Goal: Transaction & Acquisition: Purchase product/service

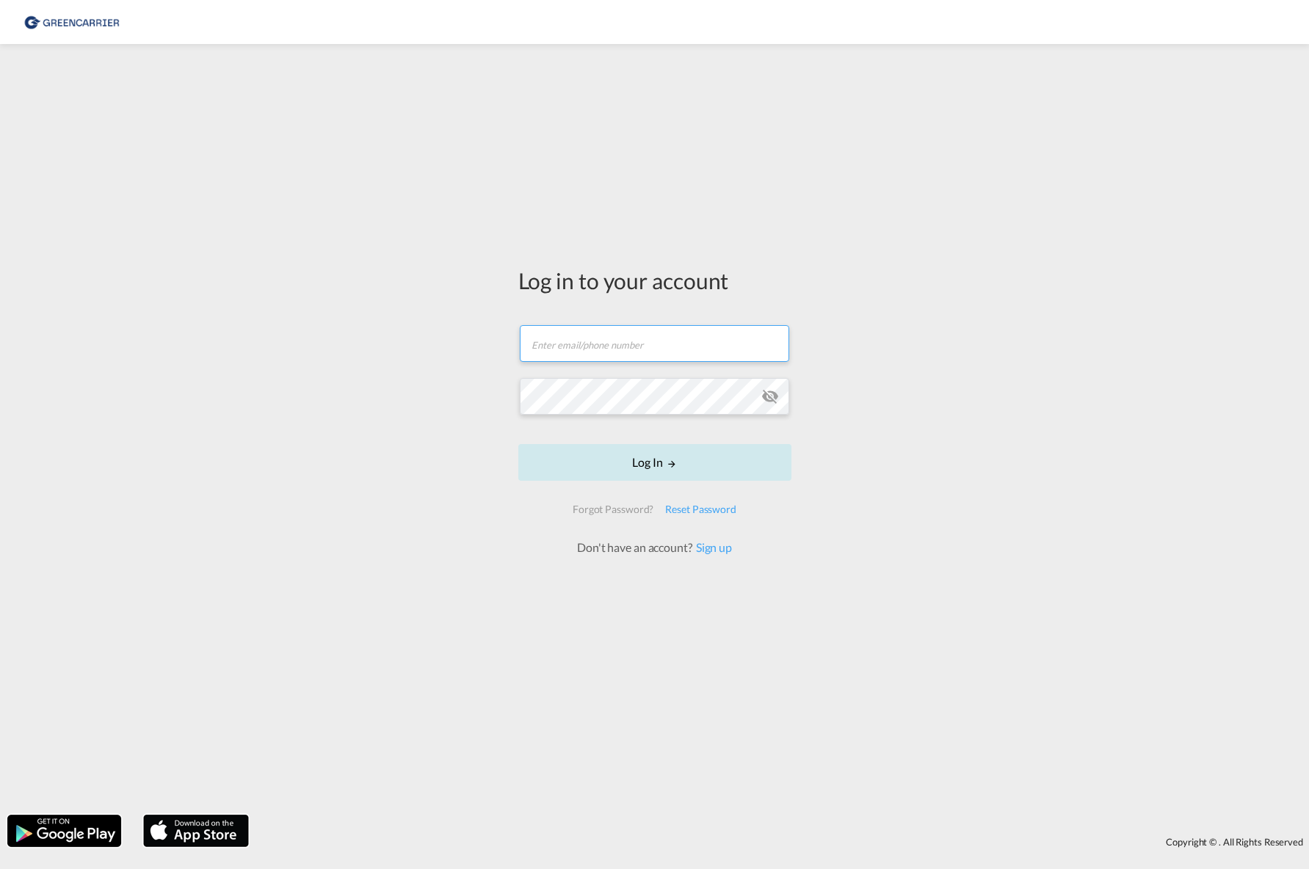
type input "[PERSON_NAME][EMAIL_ADDRESS][PERSON_NAME][DOMAIN_NAME]"
click at [681, 466] on button "Log In" at bounding box center [654, 462] width 273 height 37
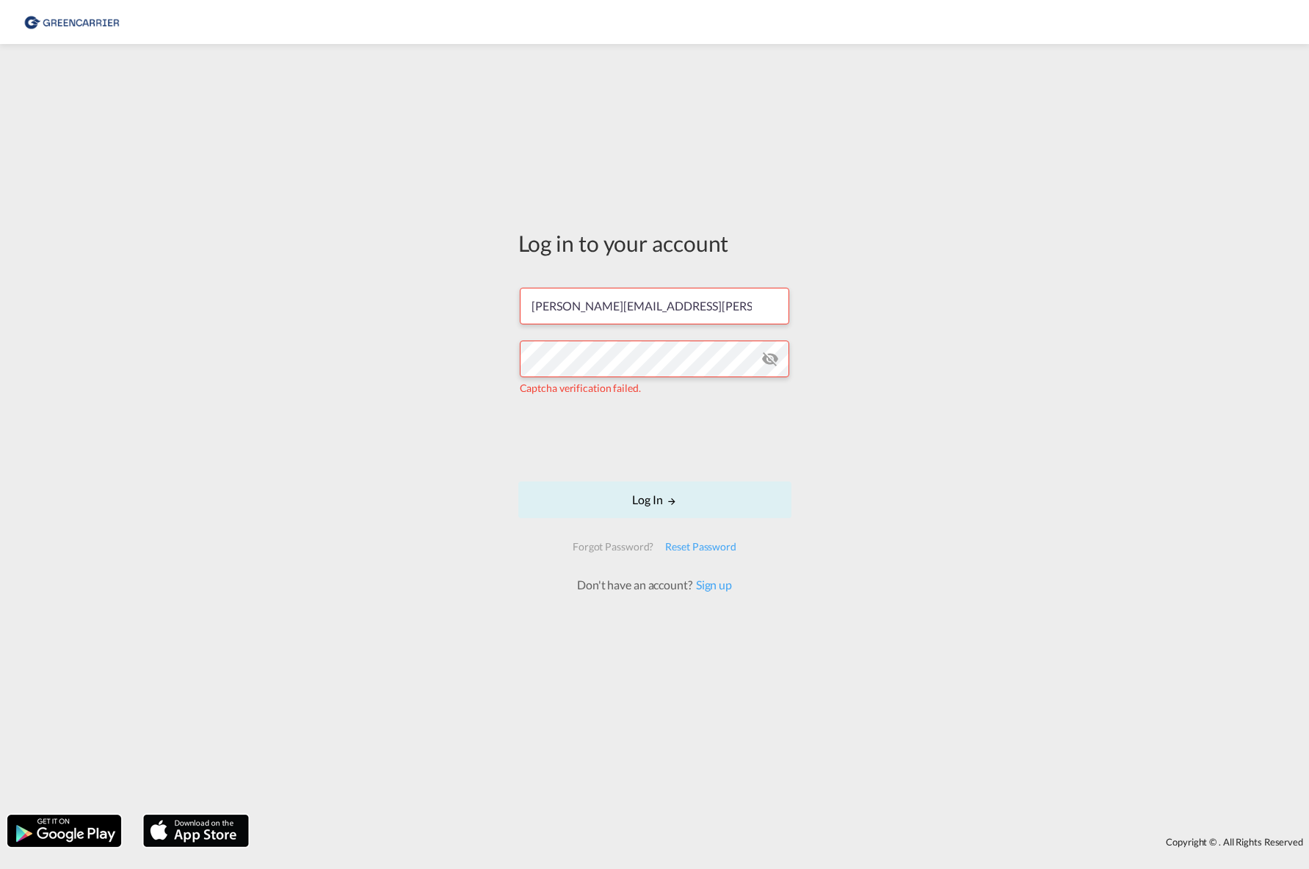
click at [629, 472] on form "[PERSON_NAME][EMAIL_ADDRESS][PERSON_NAME][DOMAIN_NAME] Captcha verification fai…" at bounding box center [654, 433] width 273 height 321
click at [634, 490] on button "Log In" at bounding box center [654, 500] width 273 height 37
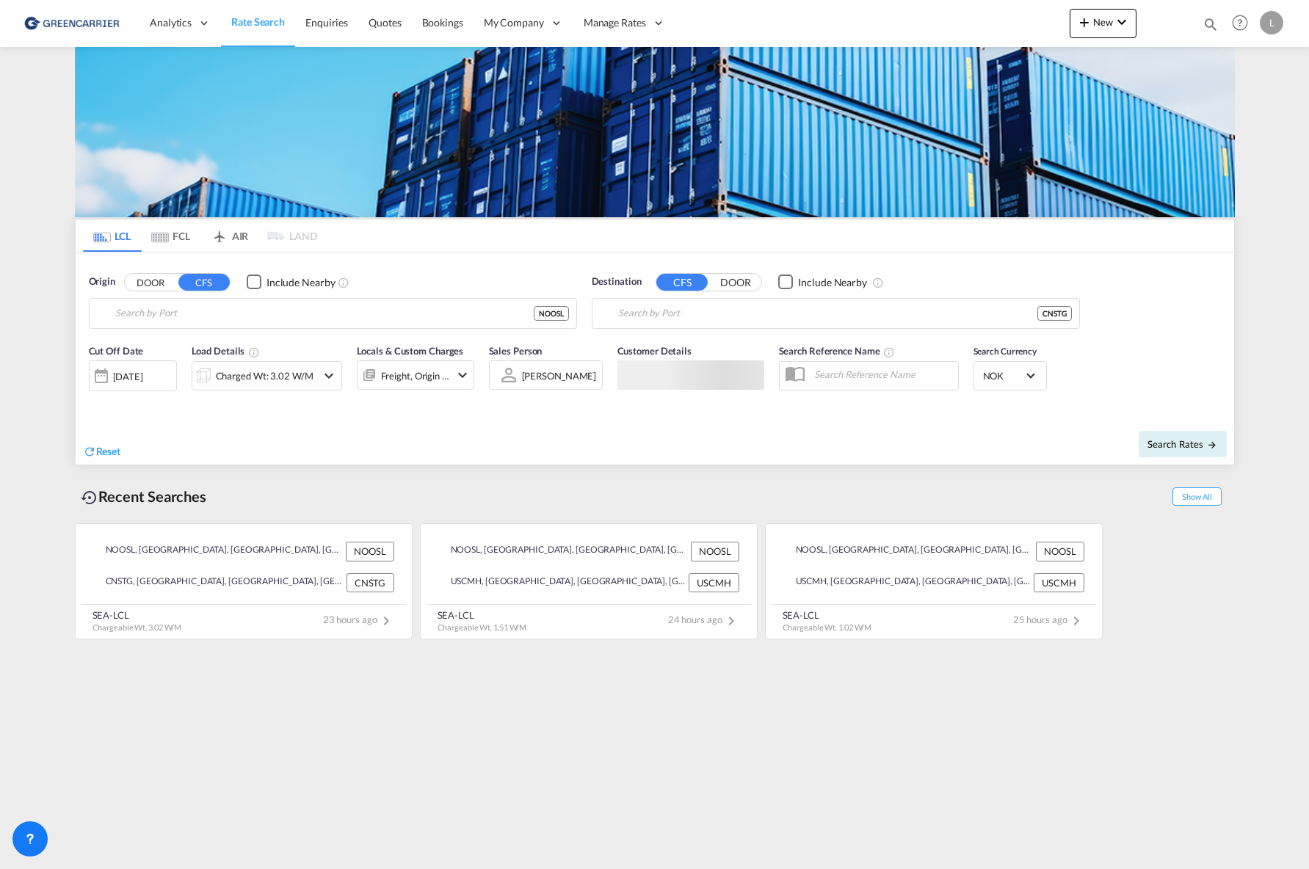
type input "[GEOGRAPHIC_DATA], NOOSL"
type input "Shantou, GD, CNSTG"
click at [445, 26] on span "Bookings" at bounding box center [442, 22] width 41 height 12
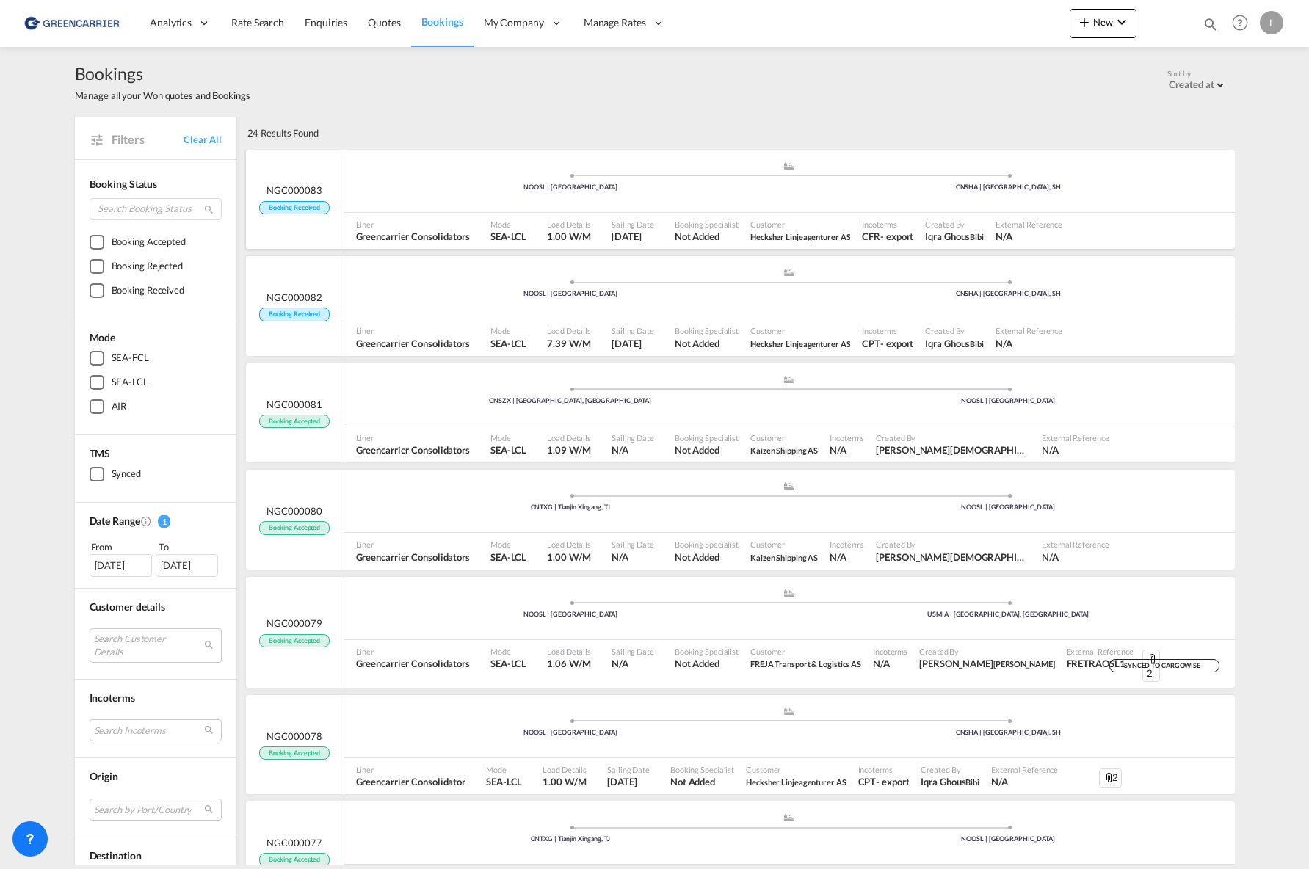
click at [449, 202] on div ".a{fill:#aaa8ad;} .a{fill:#aaa8ad;} NOOSL | [GEOGRAPHIC_DATA] [GEOGRAPHIC_DATA]…" at bounding box center [789, 183] width 891 height 44
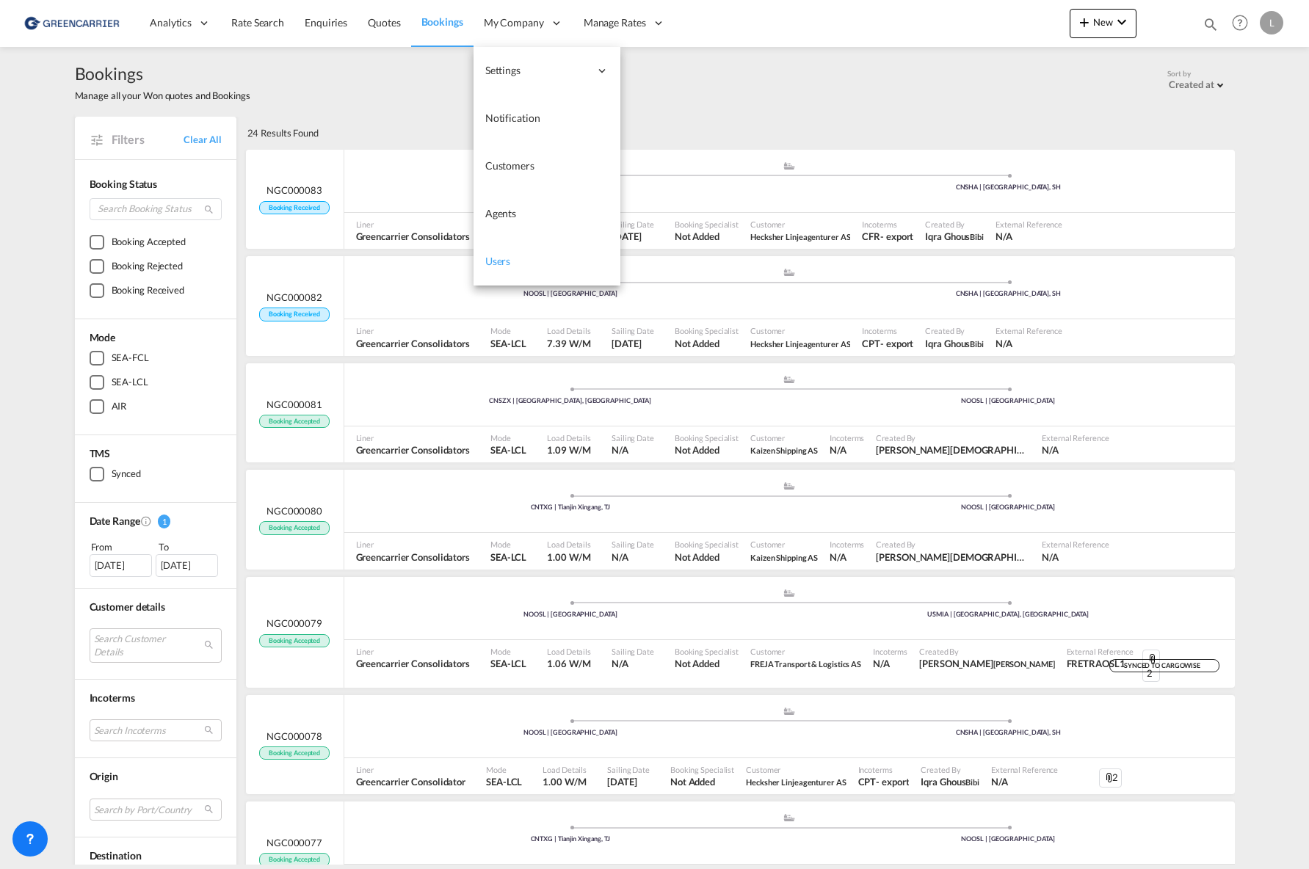
click at [550, 267] on link "Users" at bounding box center [547, 262] width 147 height 48
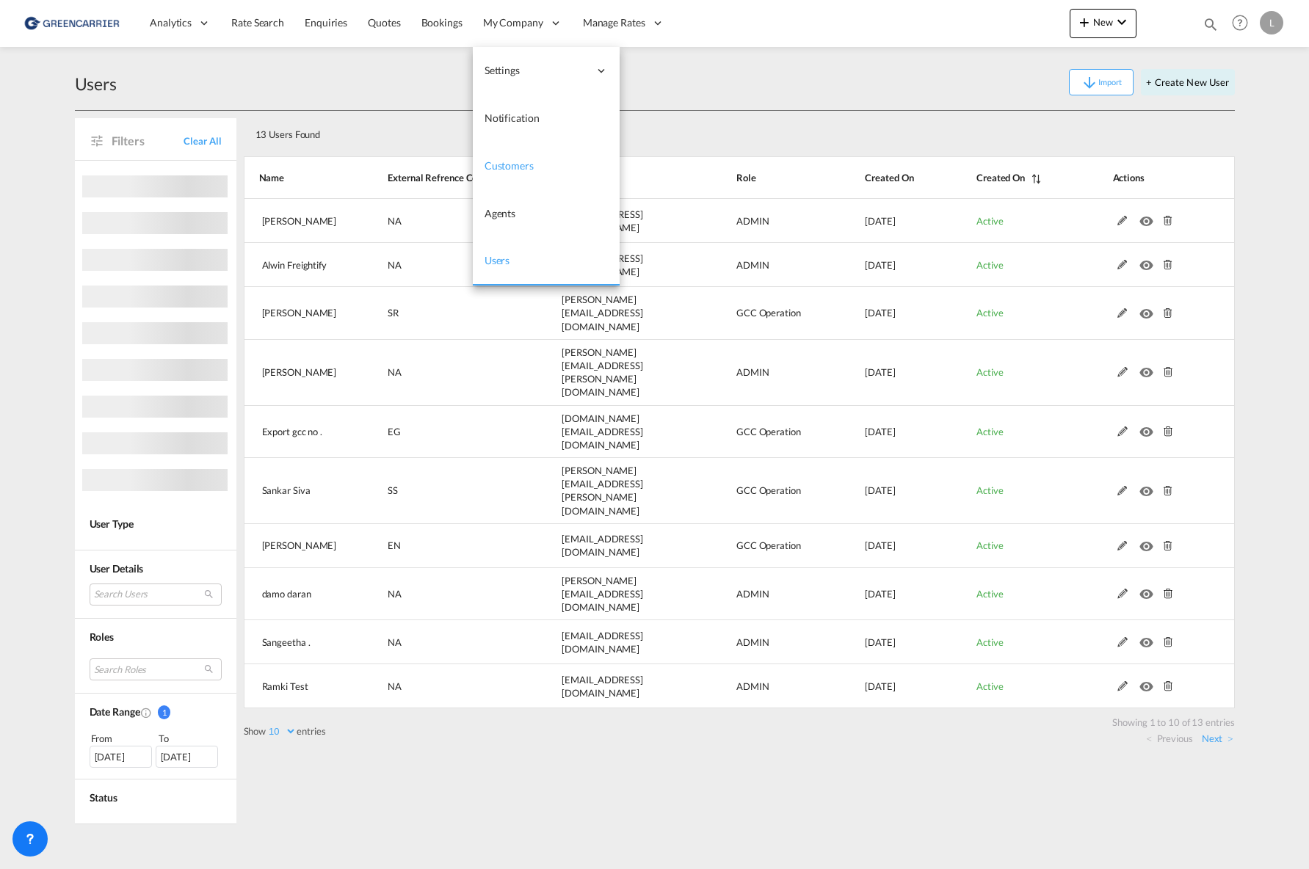
click at [501, 161] on span "Customers" at bounding box center [509, 165] width 49 height 12
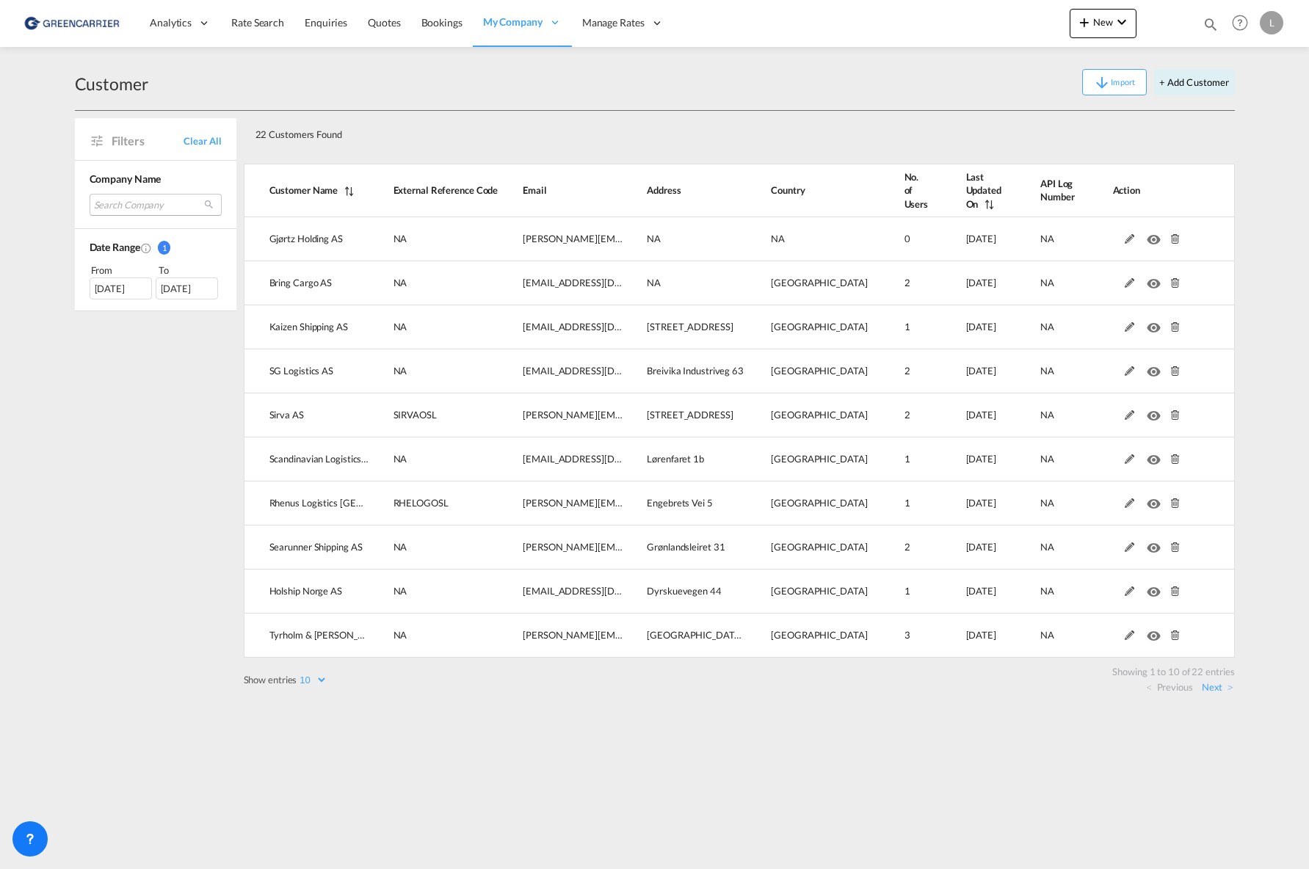
click at [145, 195] on md-select "Search Company [PERSON_NAME] holding as bring cargo as kaizen shipping as sg lo…" at bounding box center [156, 205] width 132 height 22
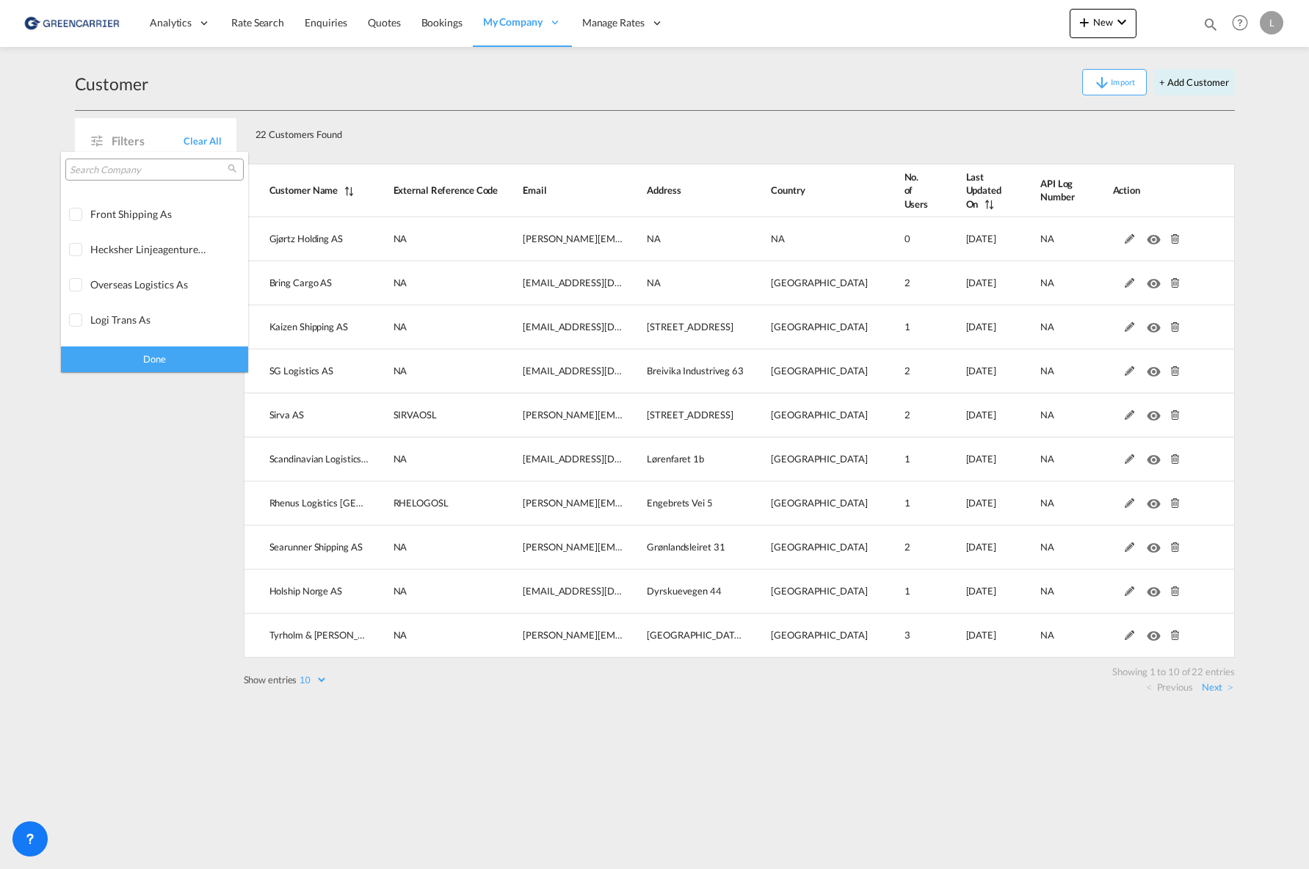
scroll to position [469, 0]
click at [162, 266] on div "hecksher linjeagenturer as" at bounding box center [147, 263] width 115 height 12
click at [167, 355] on div "Done" at bounding box center [154, 360] width 187 height 26
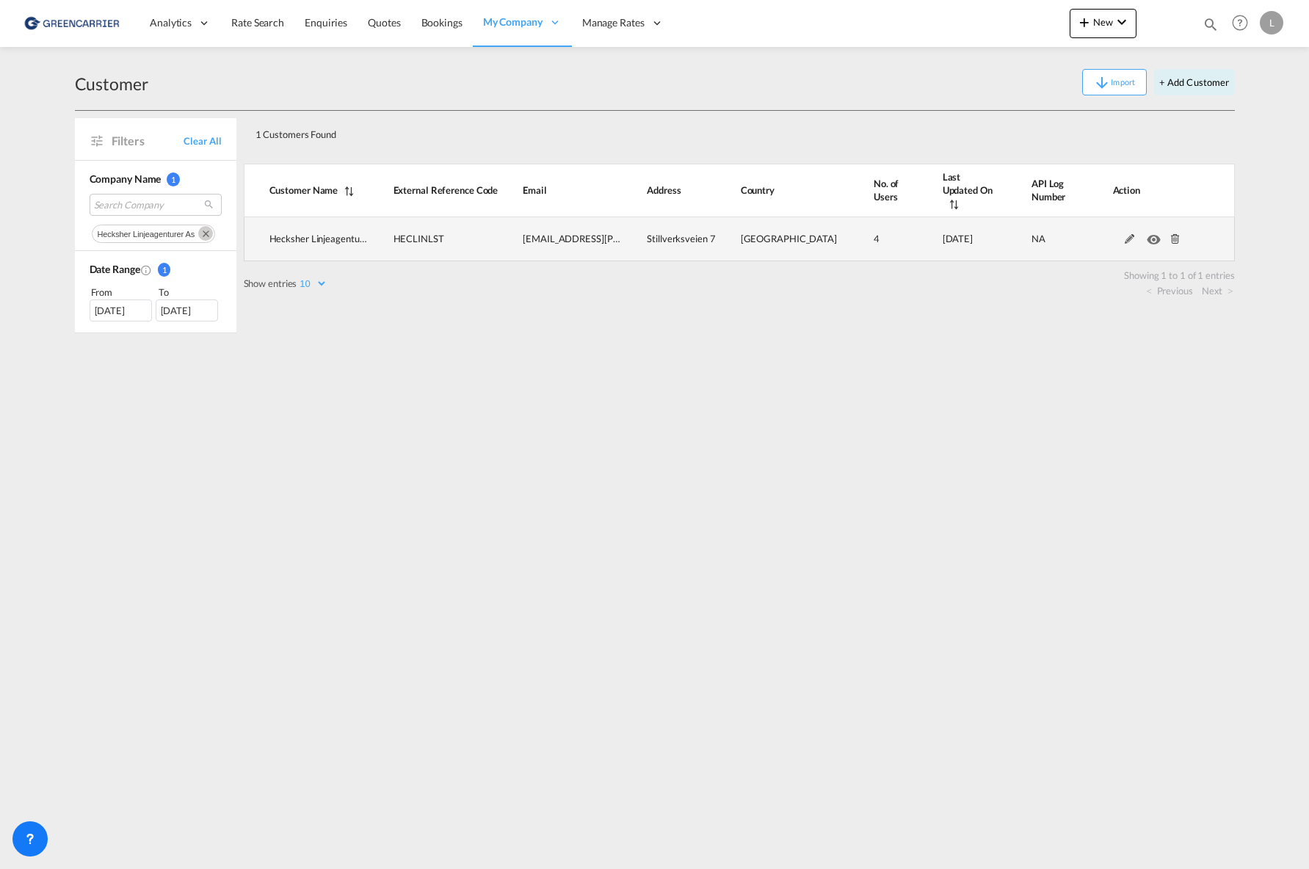
click at [1117, 232] on span at bounding box center [1149, 238] width 72 height 12
click at [1118, 232] on span at bounding box center [1149, 238] width 72 height 12
click at [1123, 234] on md-icon at bounding box center [1129, 239] width 19 height 10
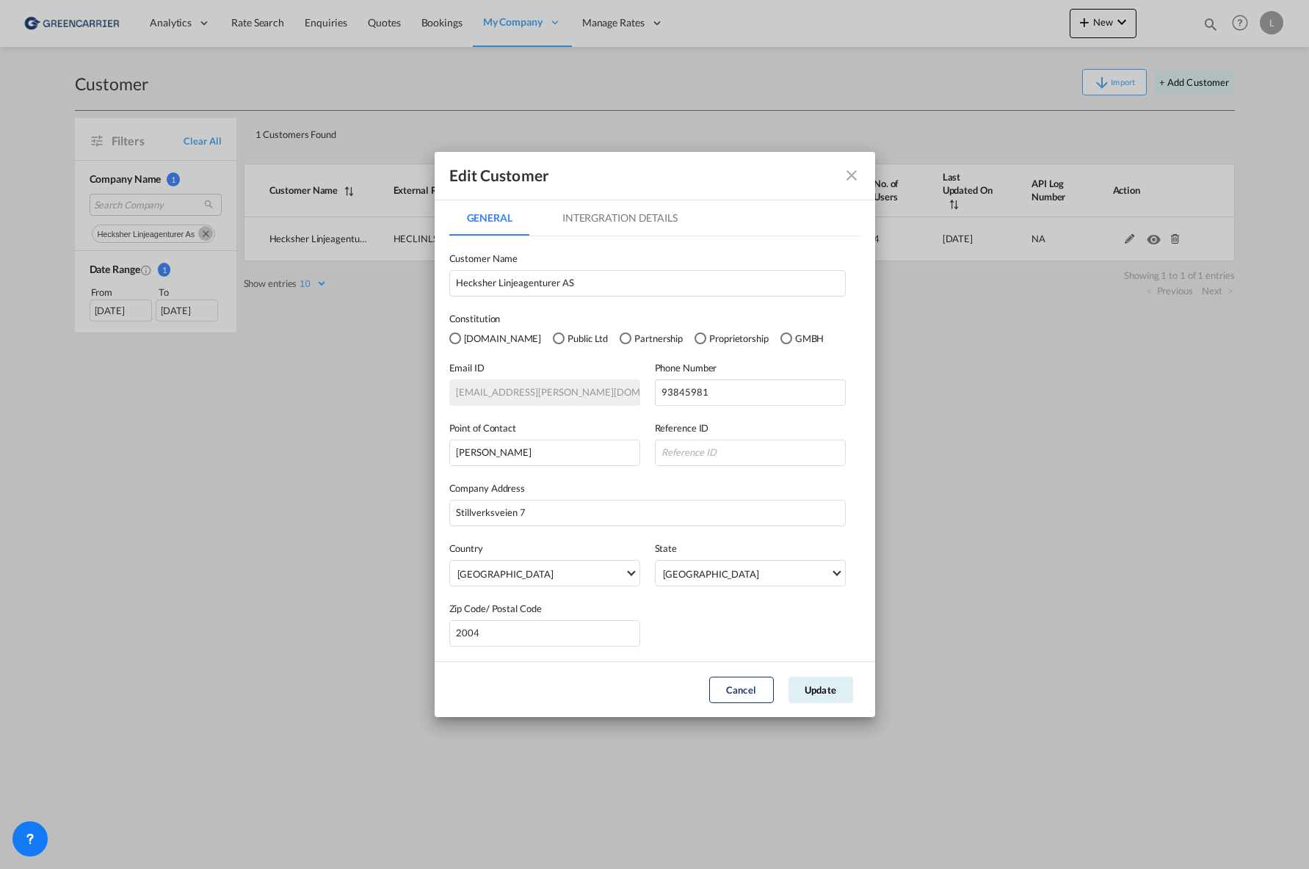
click at [667, 224] on md-tab-item "Intergration Details" at bounding box center [620, 217] width 151 height 35
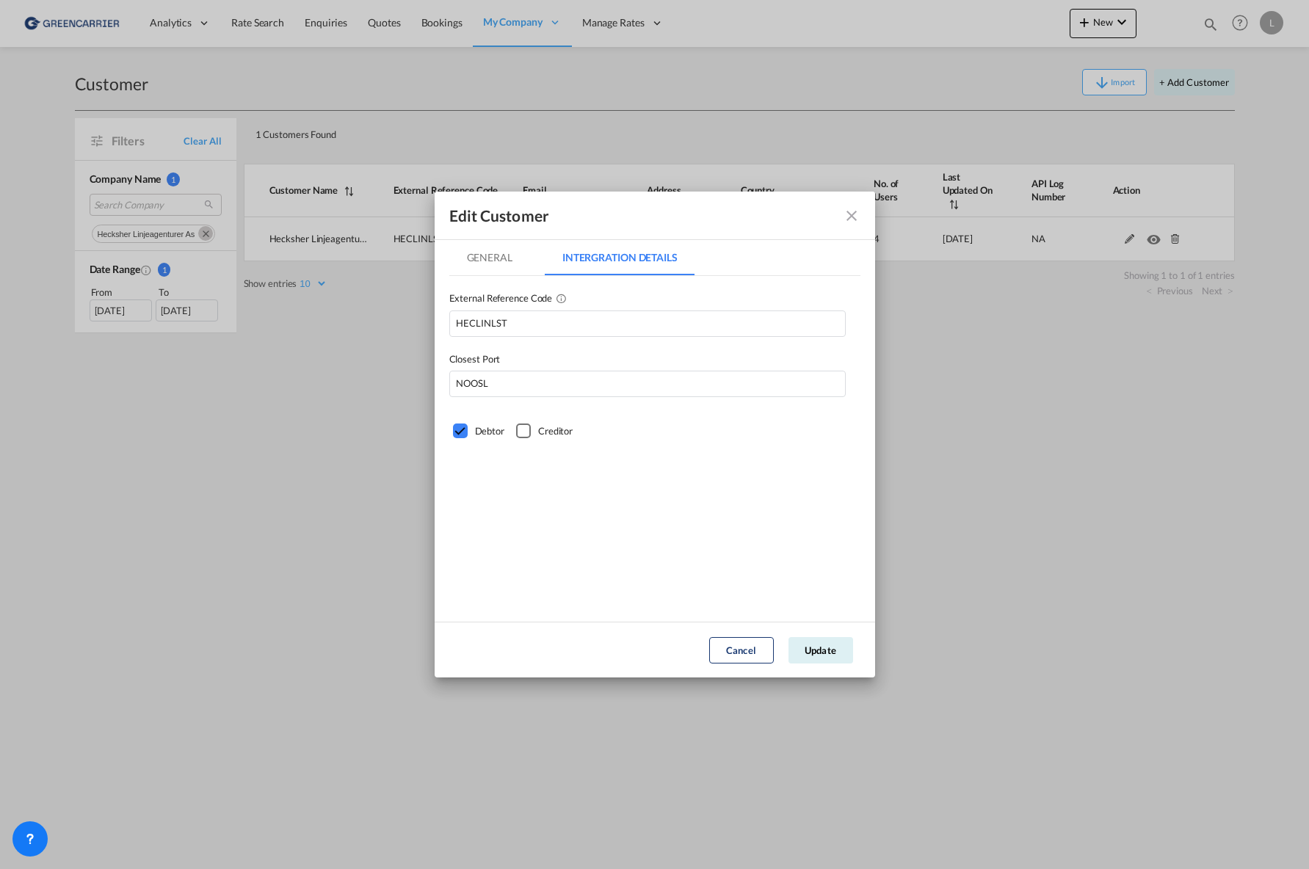
click at [847, 220] on md-icon "icon-close fg-AAA8AD" at bounding box center [852, 216] width 18 height 18
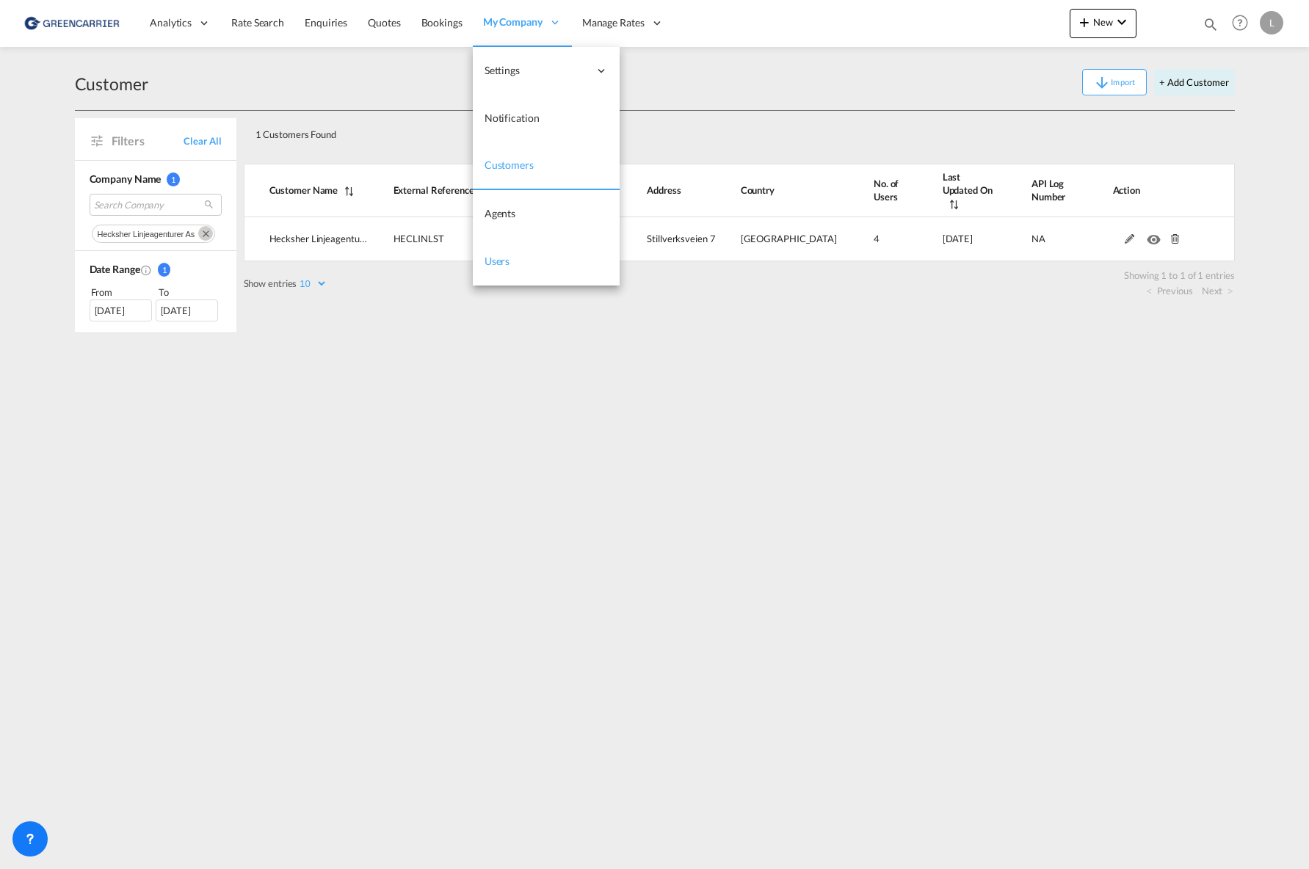
click at [519, 263] on link "Users" at bounding box center [546, 262] width 147 height 48
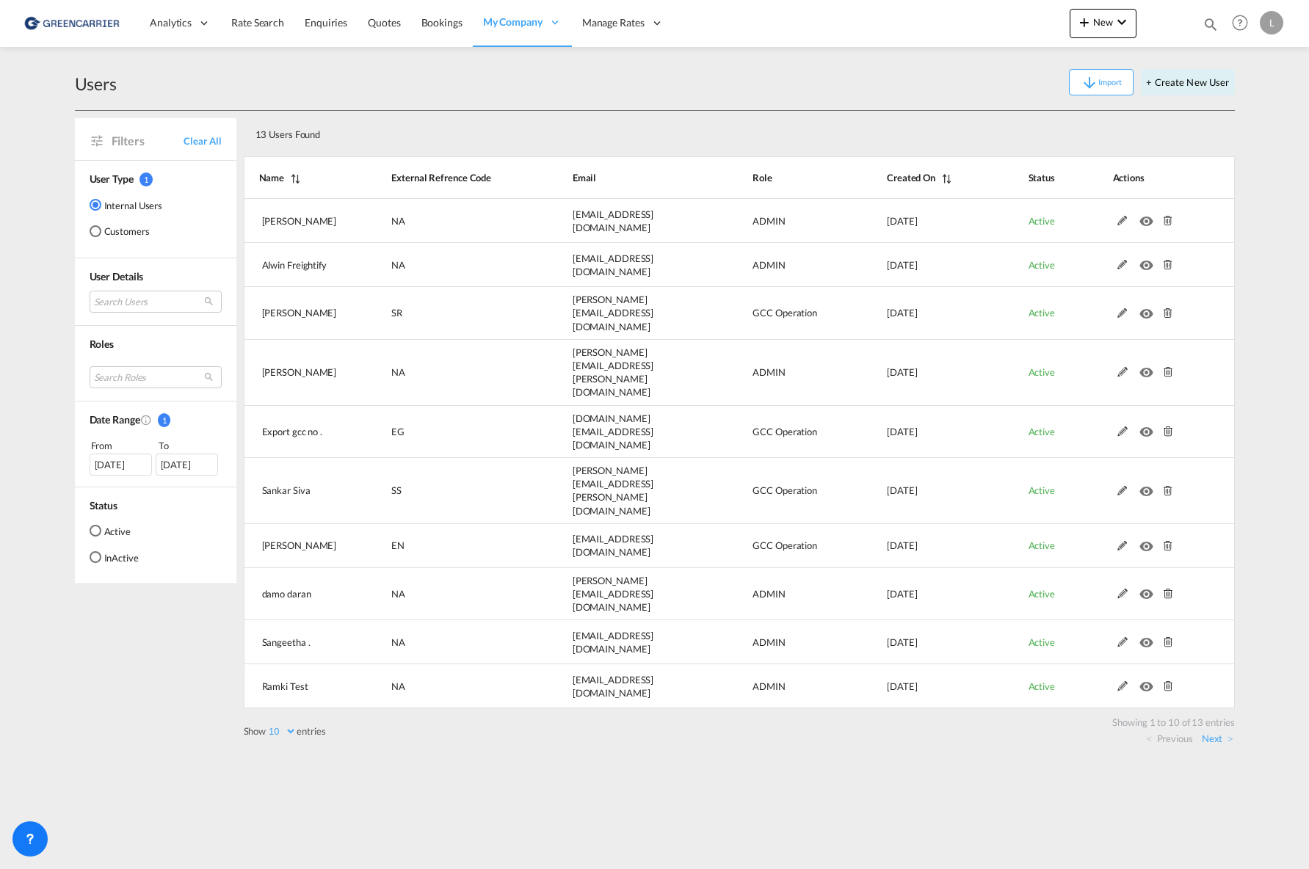
click at [146, 228] on md-radio-button "Customers" at bounding box center [126, 231] width 73 height 15
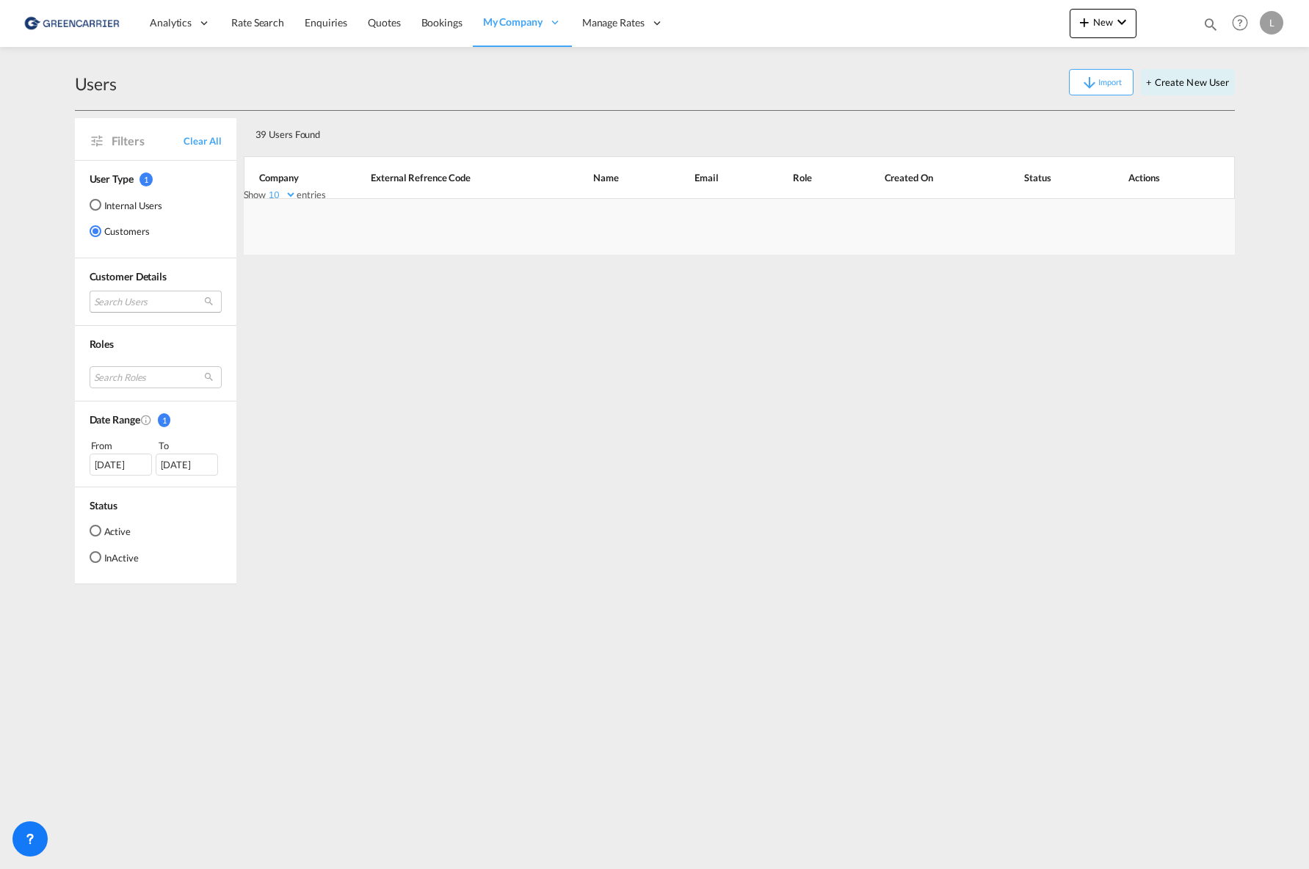
click at [144, 296] on md-select "Search Users" at bounding box center [156, 302] width 132 height 22
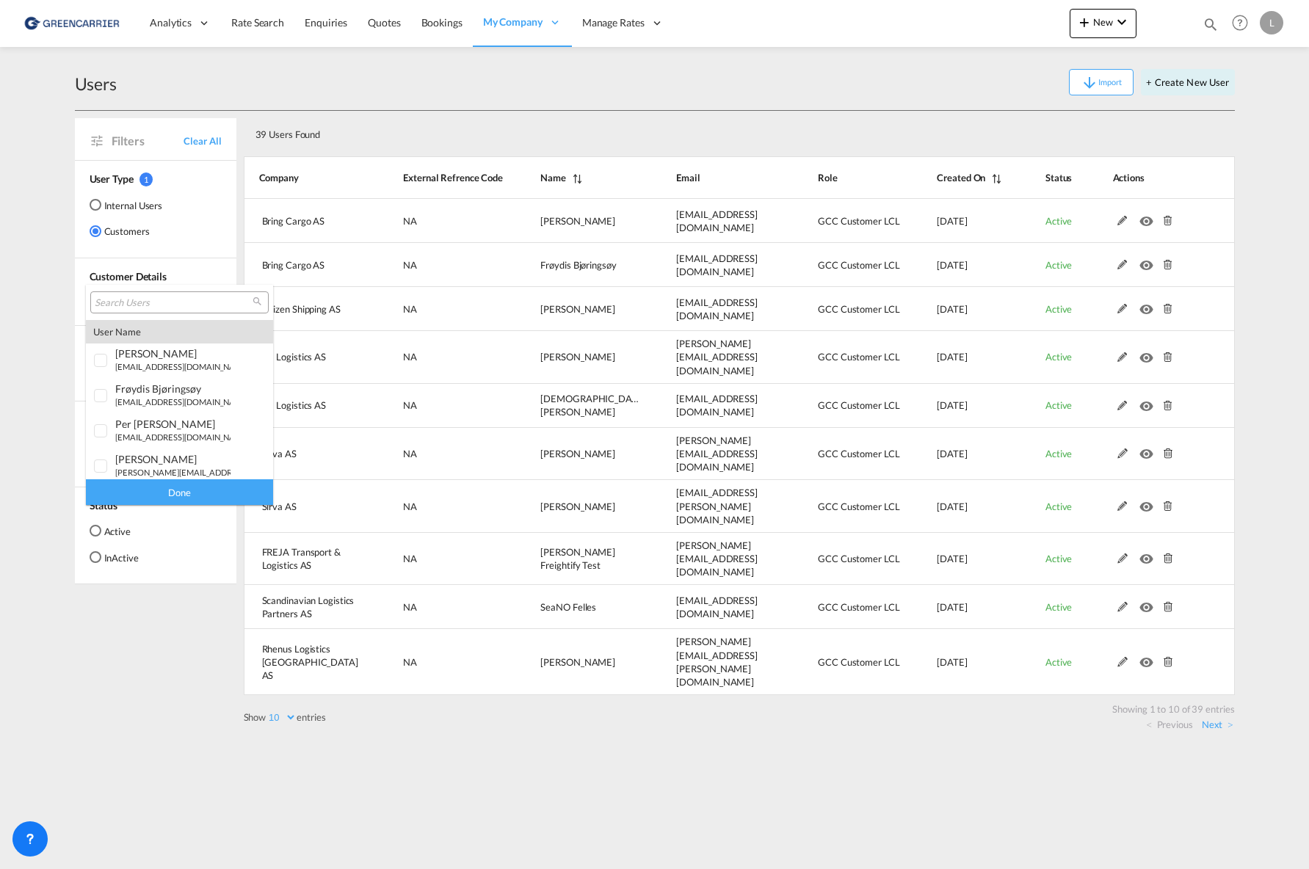
click at [172, 302] on input "search" at bounding box center [174, 303] width 158 height 13
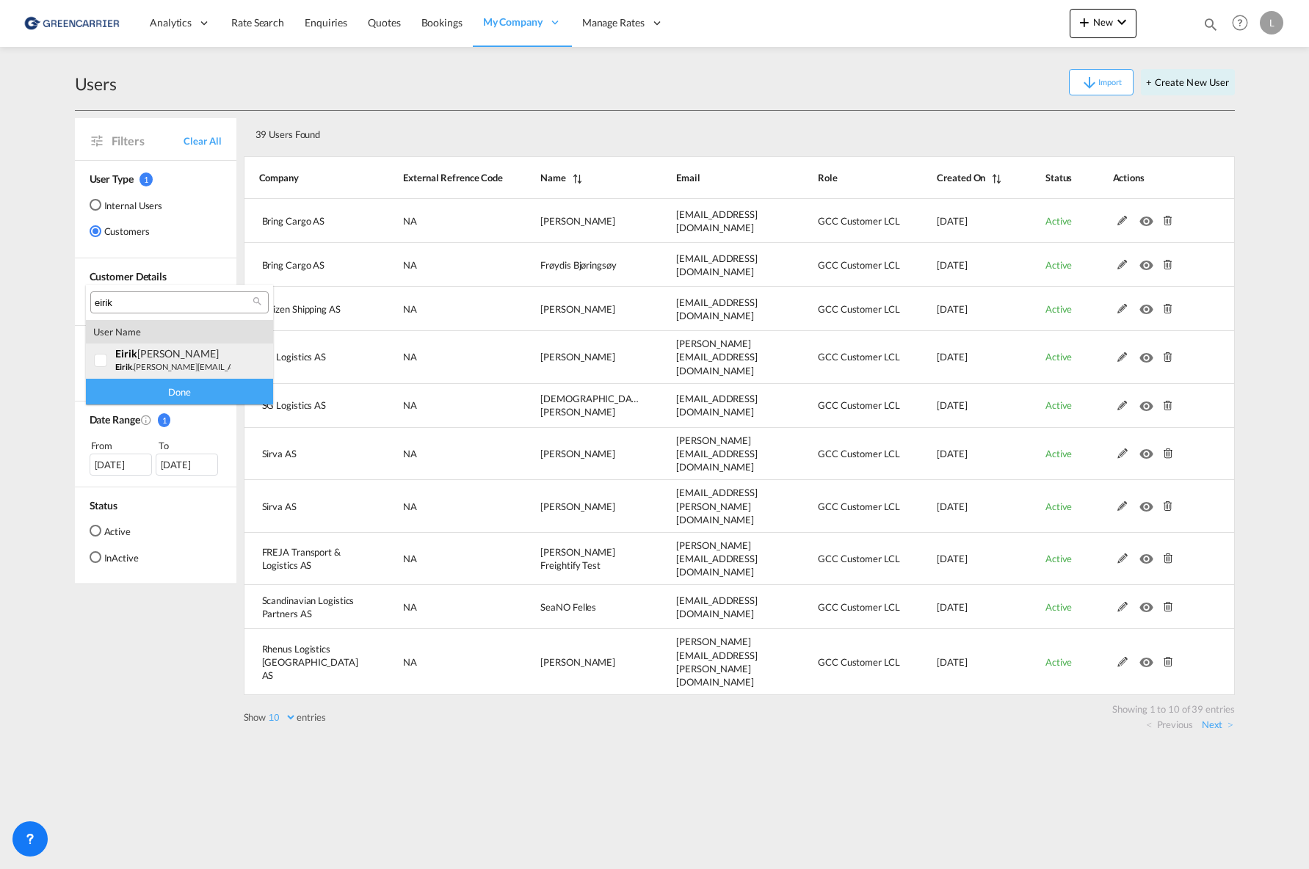
type input "eirik"
click at [126, 353] on span "eirik" at bounding box center [126, 353] width 22 height 12
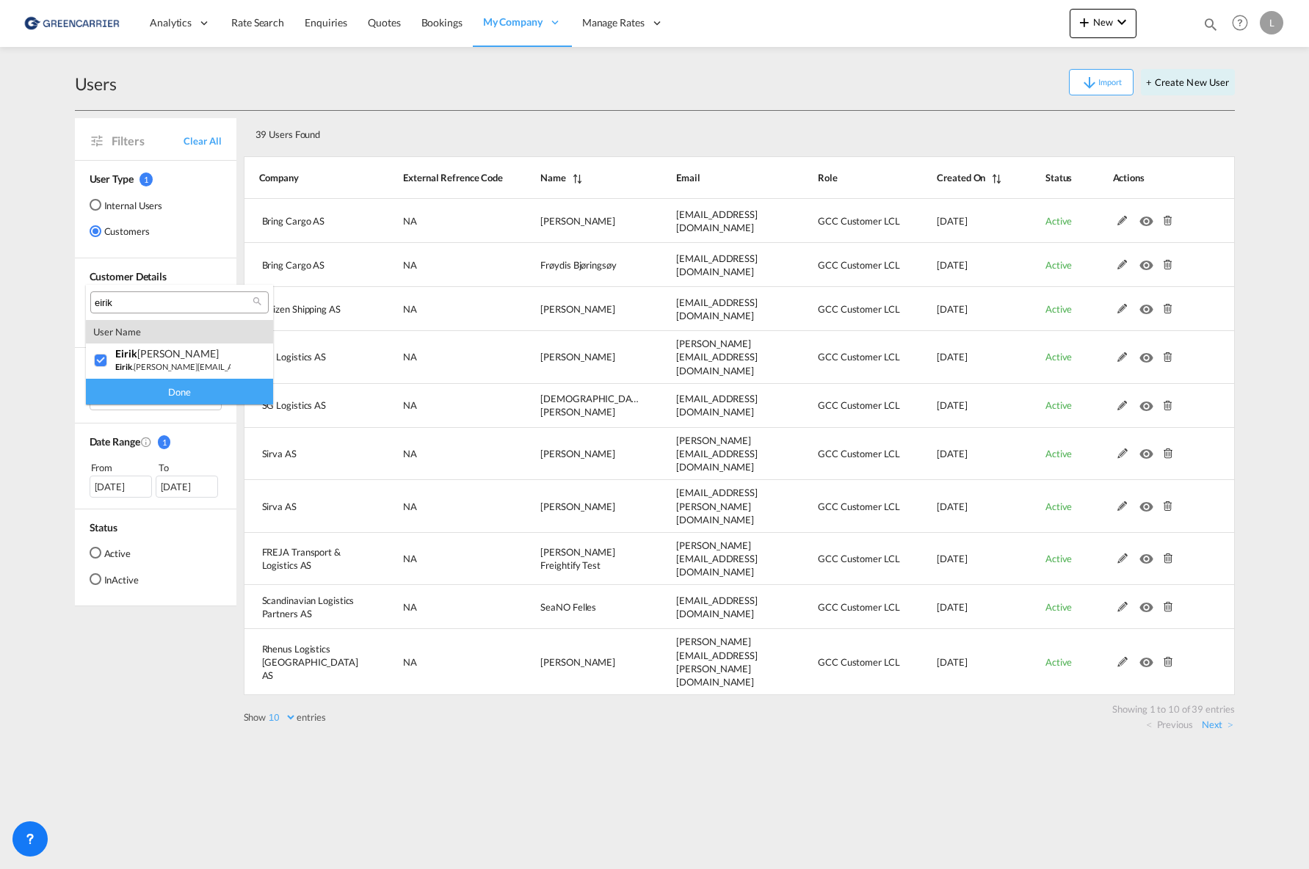
click at [162, 386] on div "Done" at bounding box center [179, 392] width 187 height 26
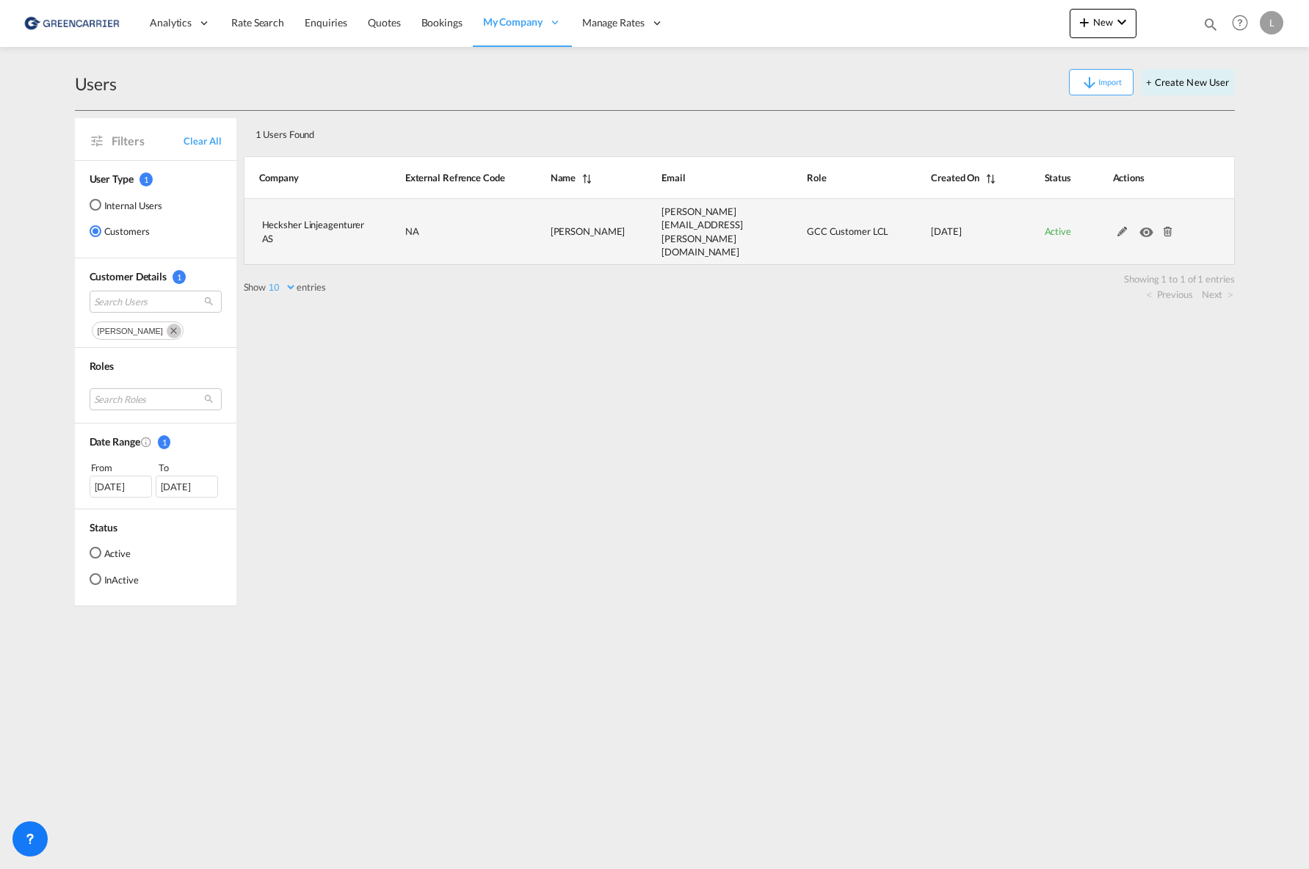
click at [1124, 227] on md-icon at bounding box center [1122, 232] width 19 height 10
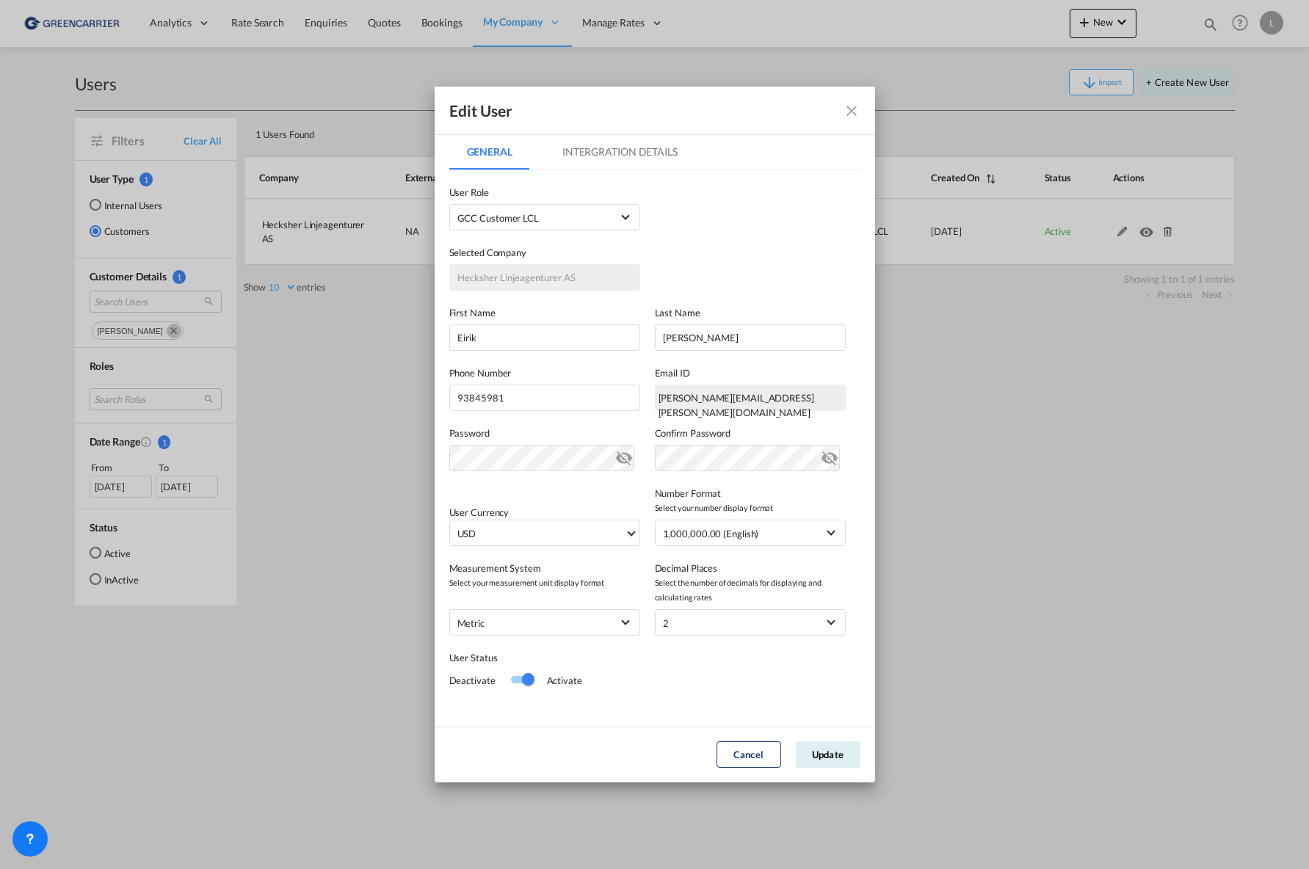
click at [591, 152] on md-tab-item "Intergration Details" at bounding box center [620, 151] width 151 height 35
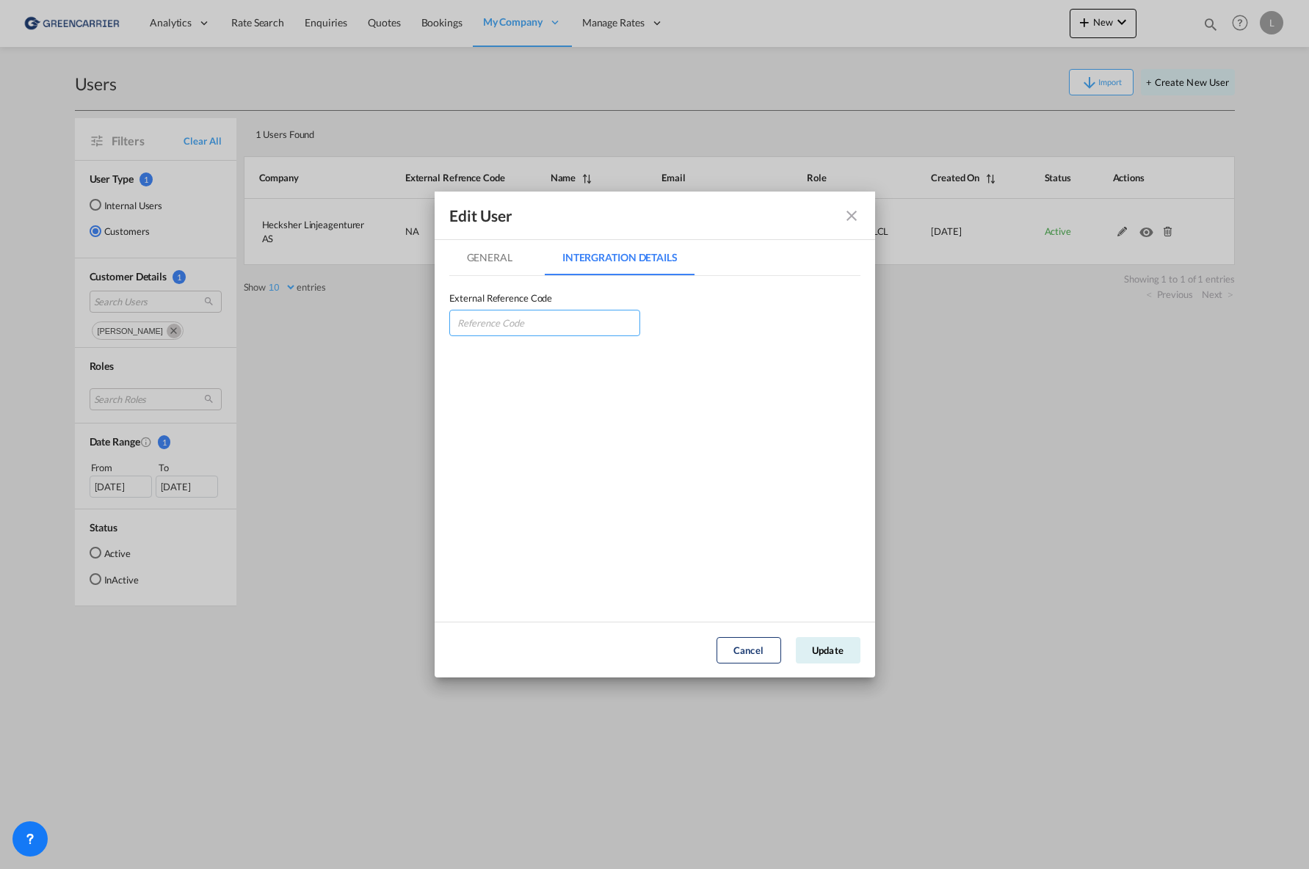
click at [561, 323] on input "GeneralIntergration Details ..." at bounding box center [544, 323] width 191 height 26
type input "HECLINLST"
click at [827, 650] on button "Update" at bounding box center [828, 650] width 65 height 26
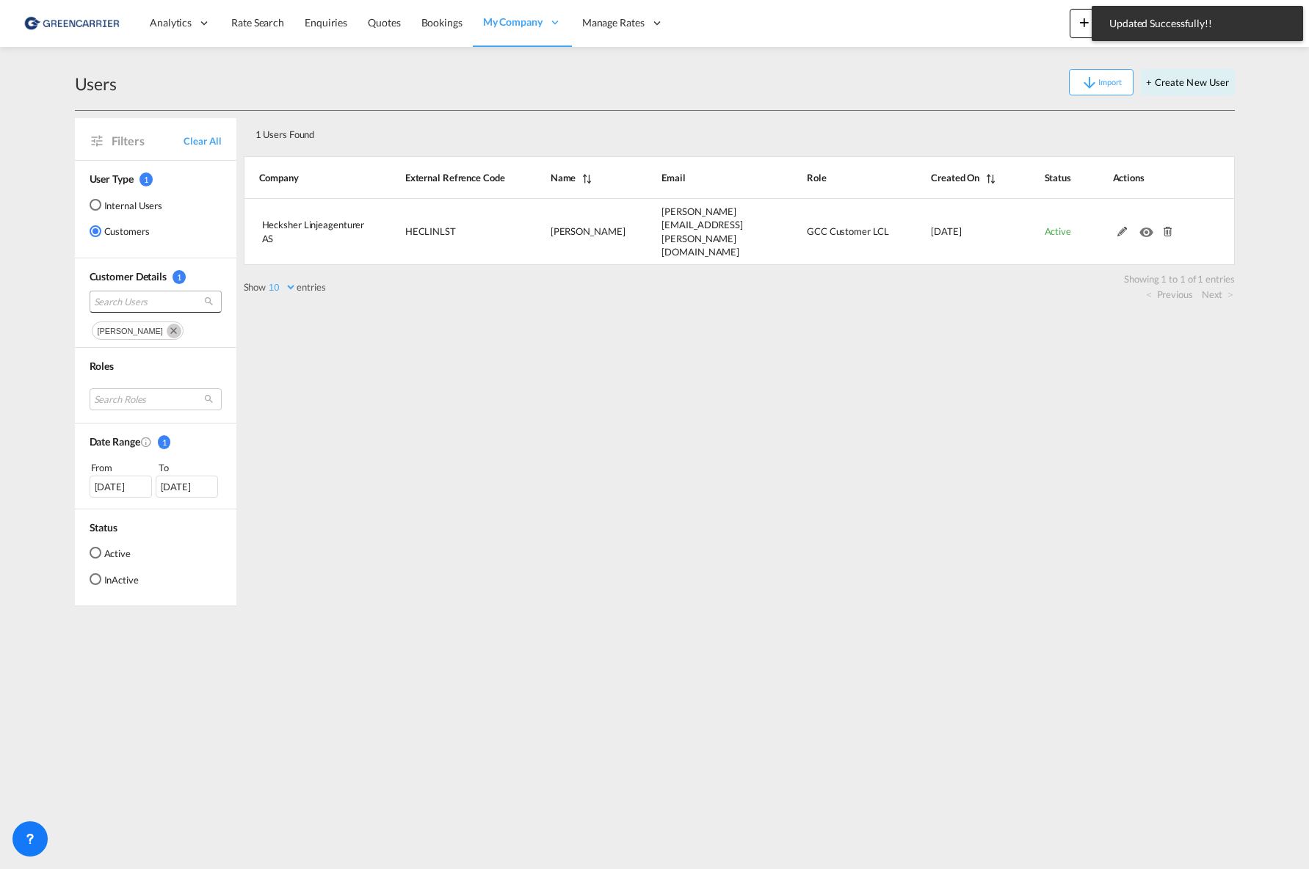
click at [151, 302] on span "Search Users" at bounding box center [144, 301] width 100 height 13
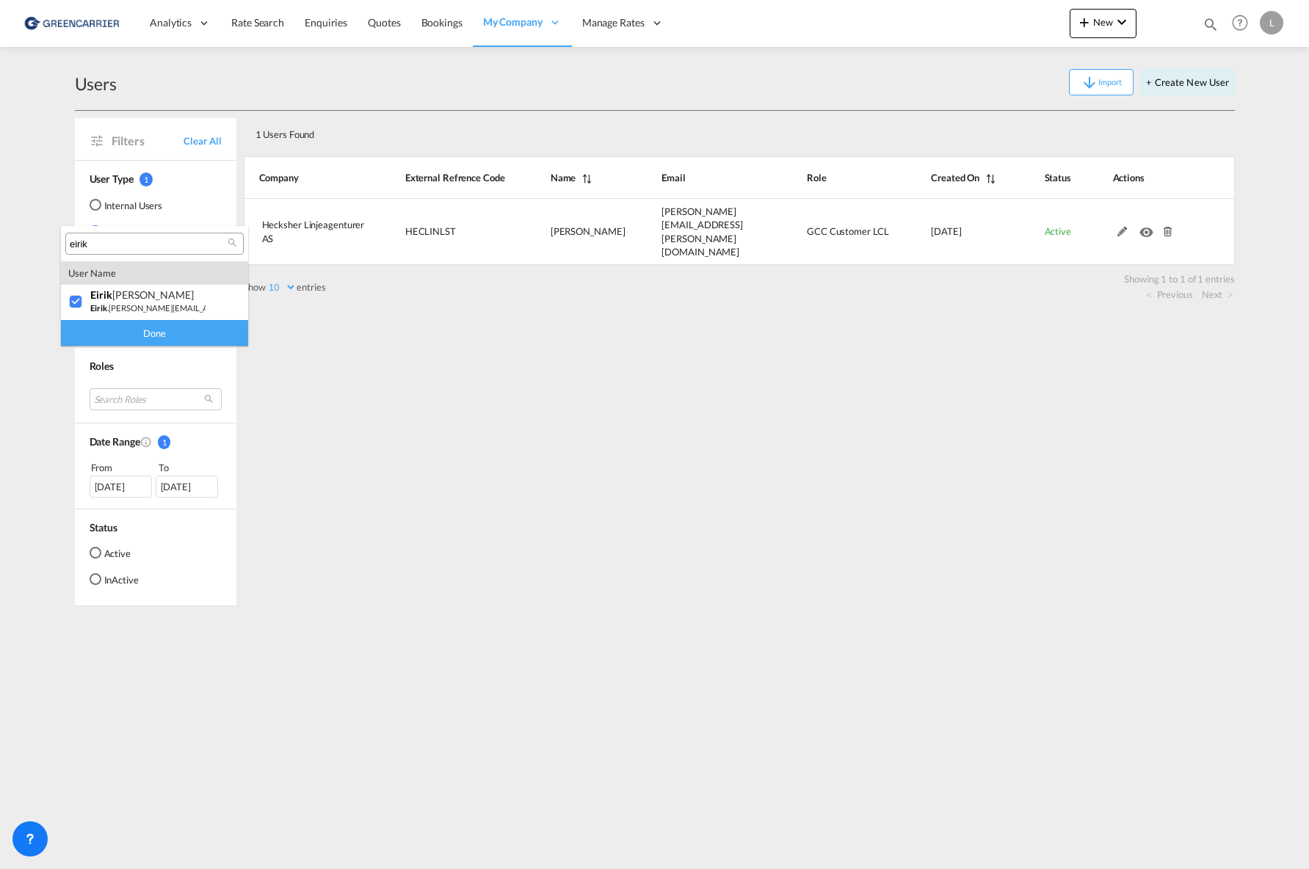
drag, startPoint x: 129, startPoint y: 248, endPoint x: -191, endPoint y: 217, distance: 321.7
click at [0, 217] on html "Analytics Reports Dashboard Rate Search Enquiries Quotes" at bounding box center [654, 434] width 1309 height 869
type input "IQRA"
click at [145, 295] on div "iqra ghous Bibi" at bounding box center [147, 295] width 115 height 12
click at [157, 333] on div "Done" at bounding box center [154, 333] width 187 height 26
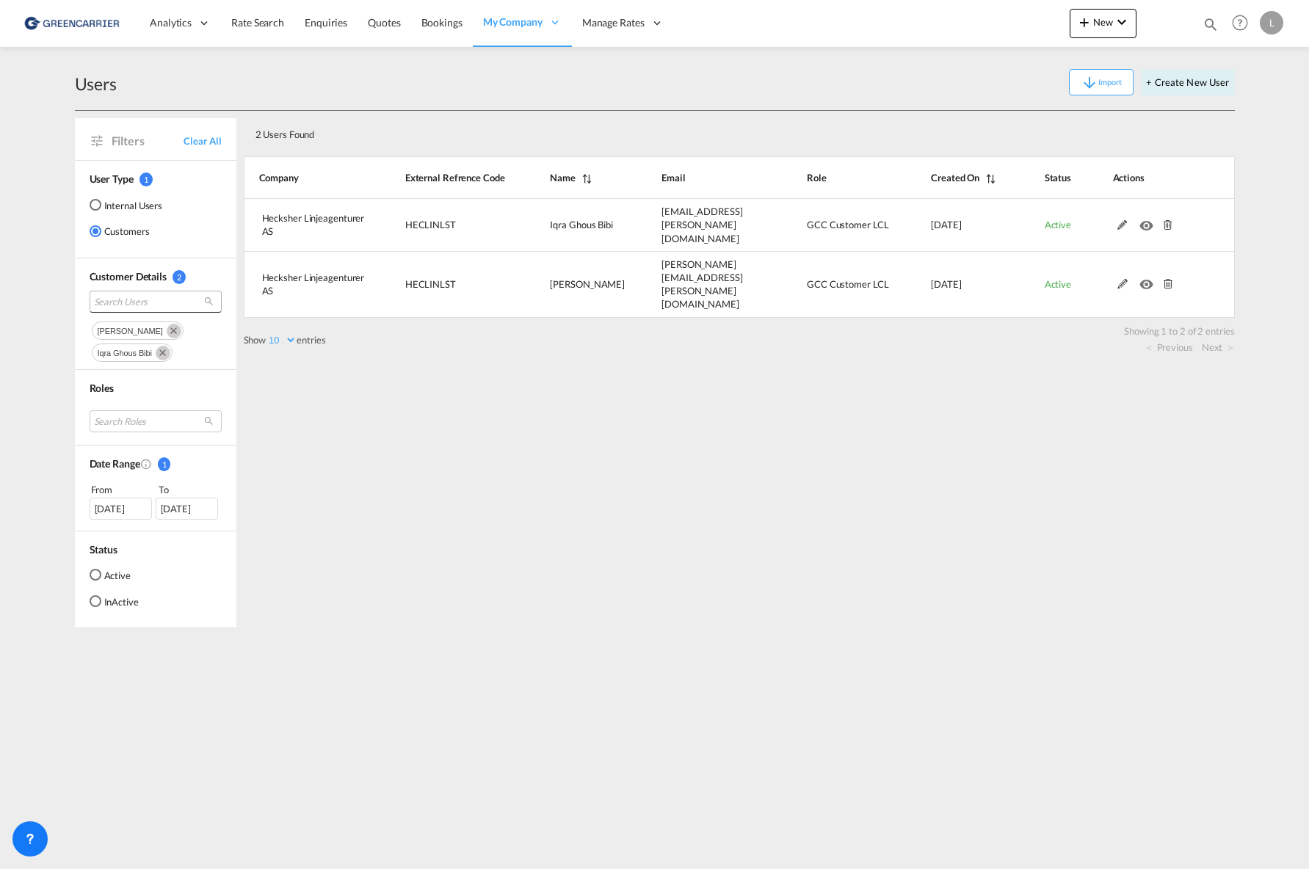
click at [142, 303] on span "Search Users" at bounding box center [144, 301] width 100 height 13
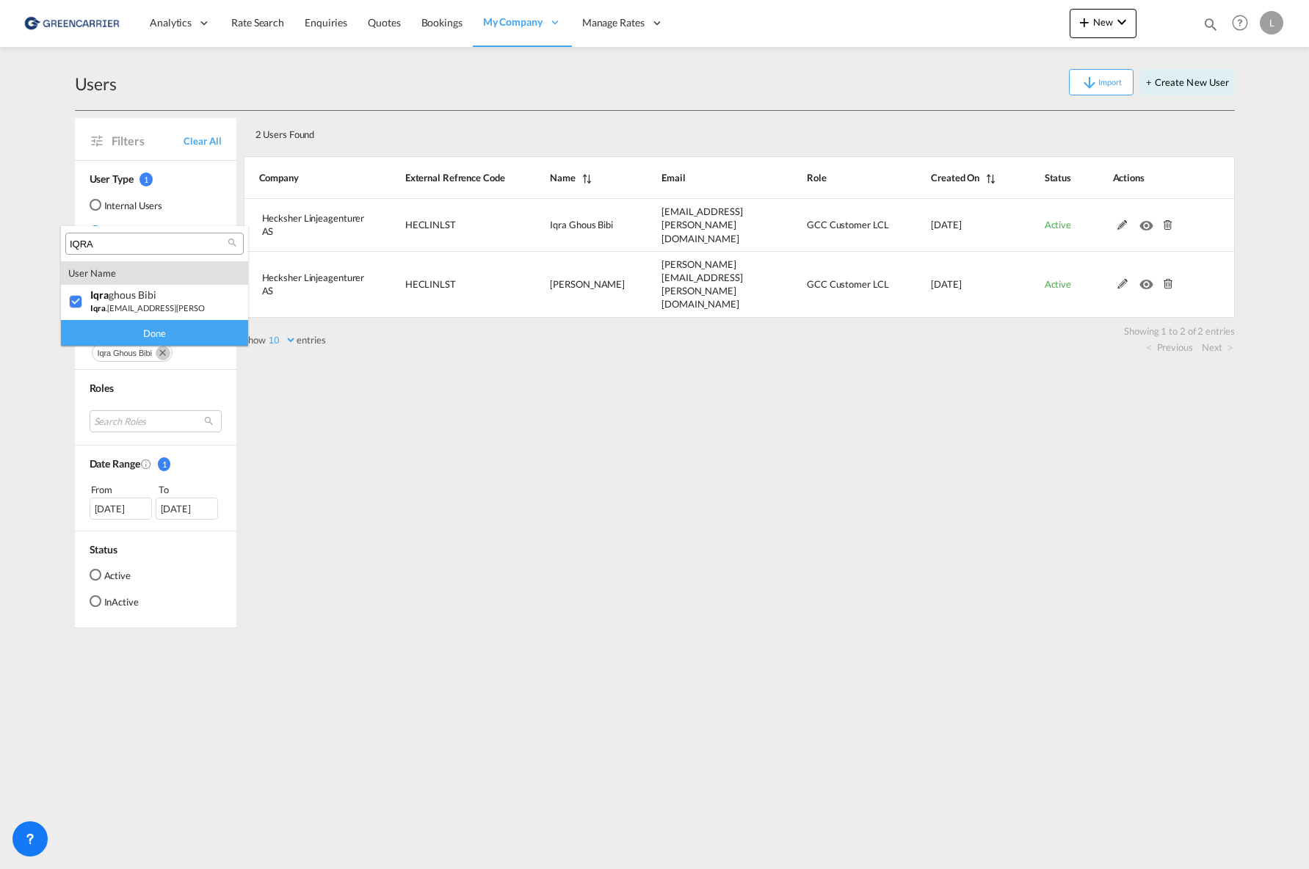
type md-option "[object Object]"
type input "[PERSON_NAME]"
click at [182, 295] on div "[PERSON_NAME] e Loennecken" at bounding box center [147, 295] width 115 height 12
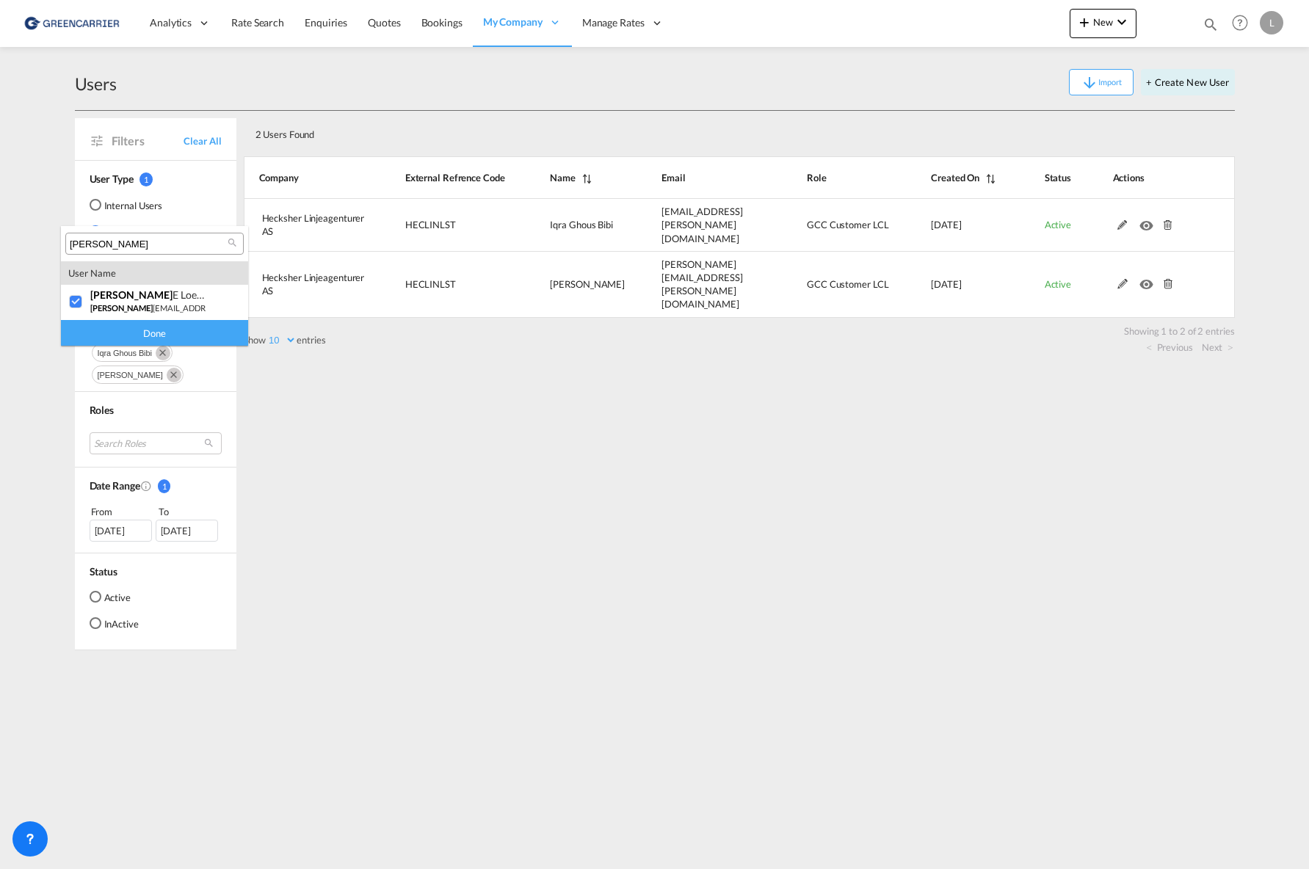
click at [170, 340] on div "Done" at bounding box center [154, 333] width 187 height 26
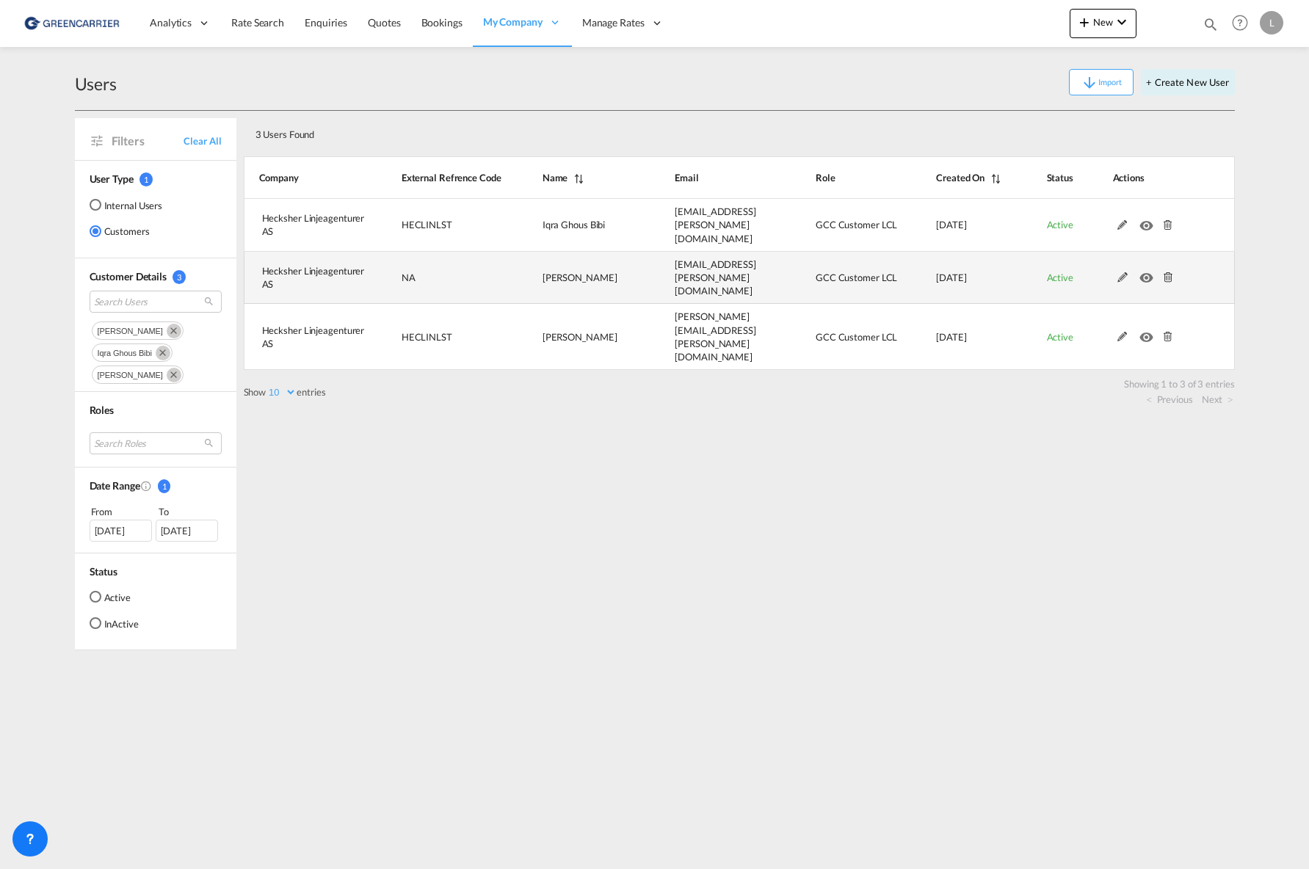
click at [1127, 272] on md-icon at bounding box center [1122, 277] width 19 height 10
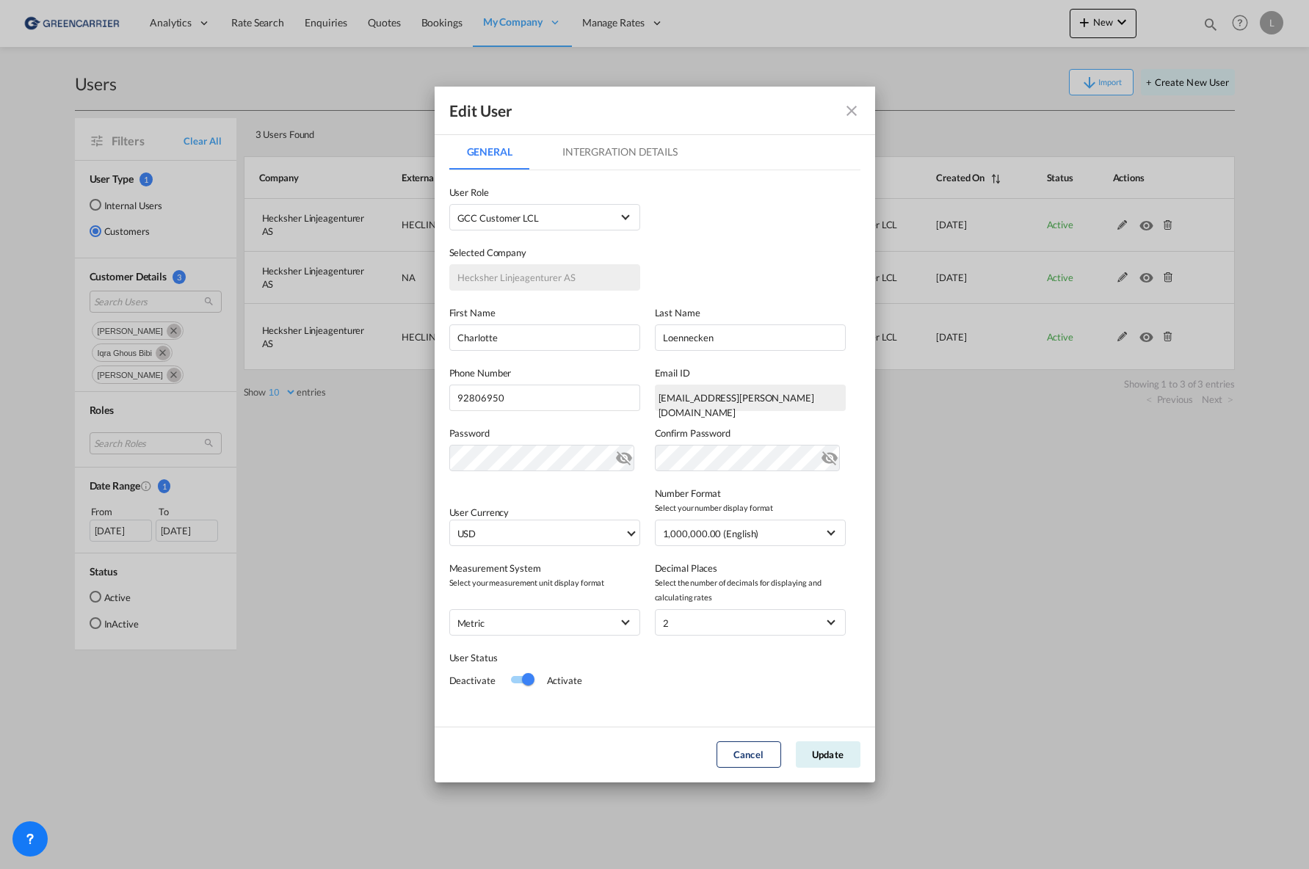
click at [626, 144] on md-tab-item "Intergration Details" at bounding box center [620, 151] width 151 height 35
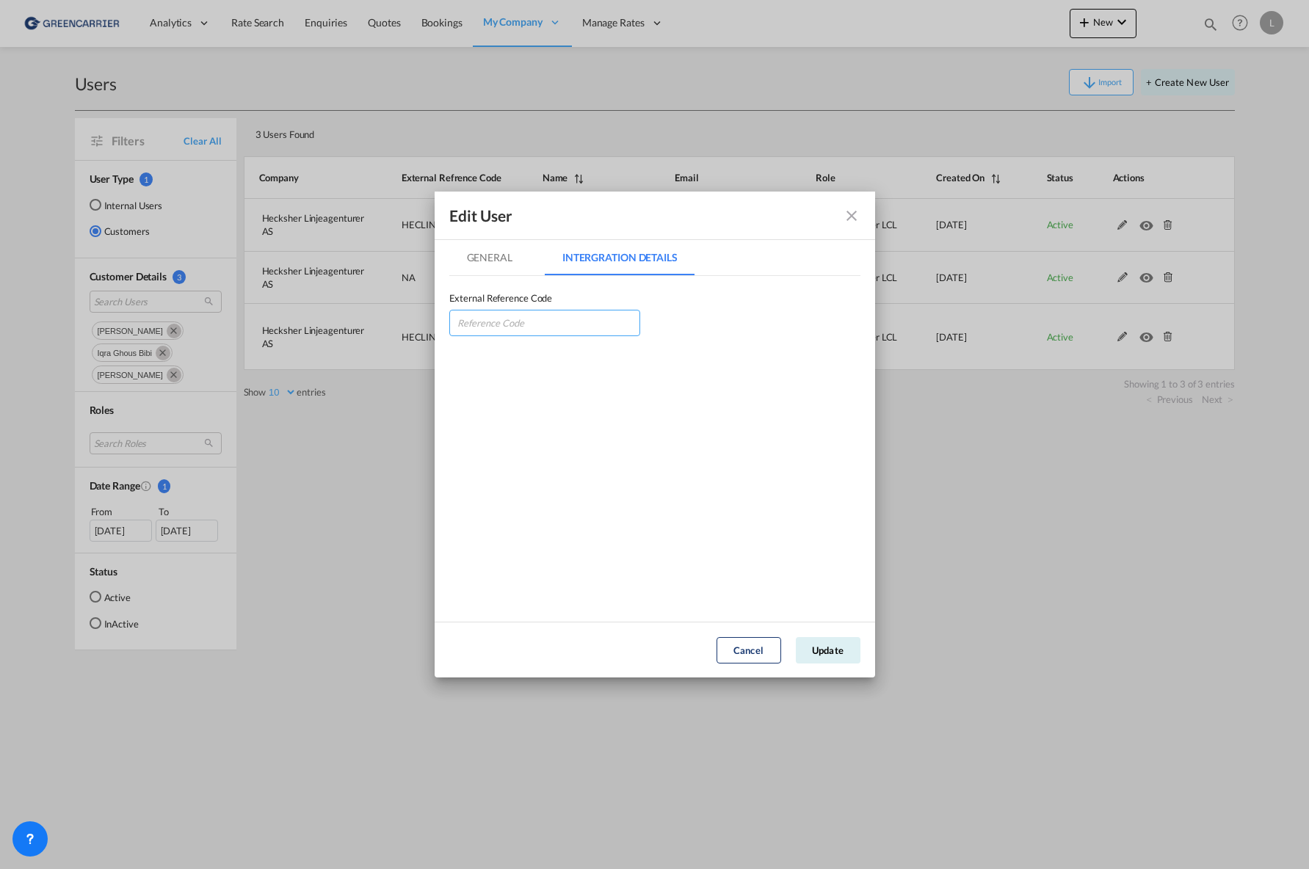
click at [557, 319] on input "GeneralIntergration Details ..." at bounding box center [544, 323] width 191 height 26
paste input "HECLINLST"
type input "HECLINLST"
click at [843, 642] on button "Update" at bounding box center [828, 650] width 65 height 26
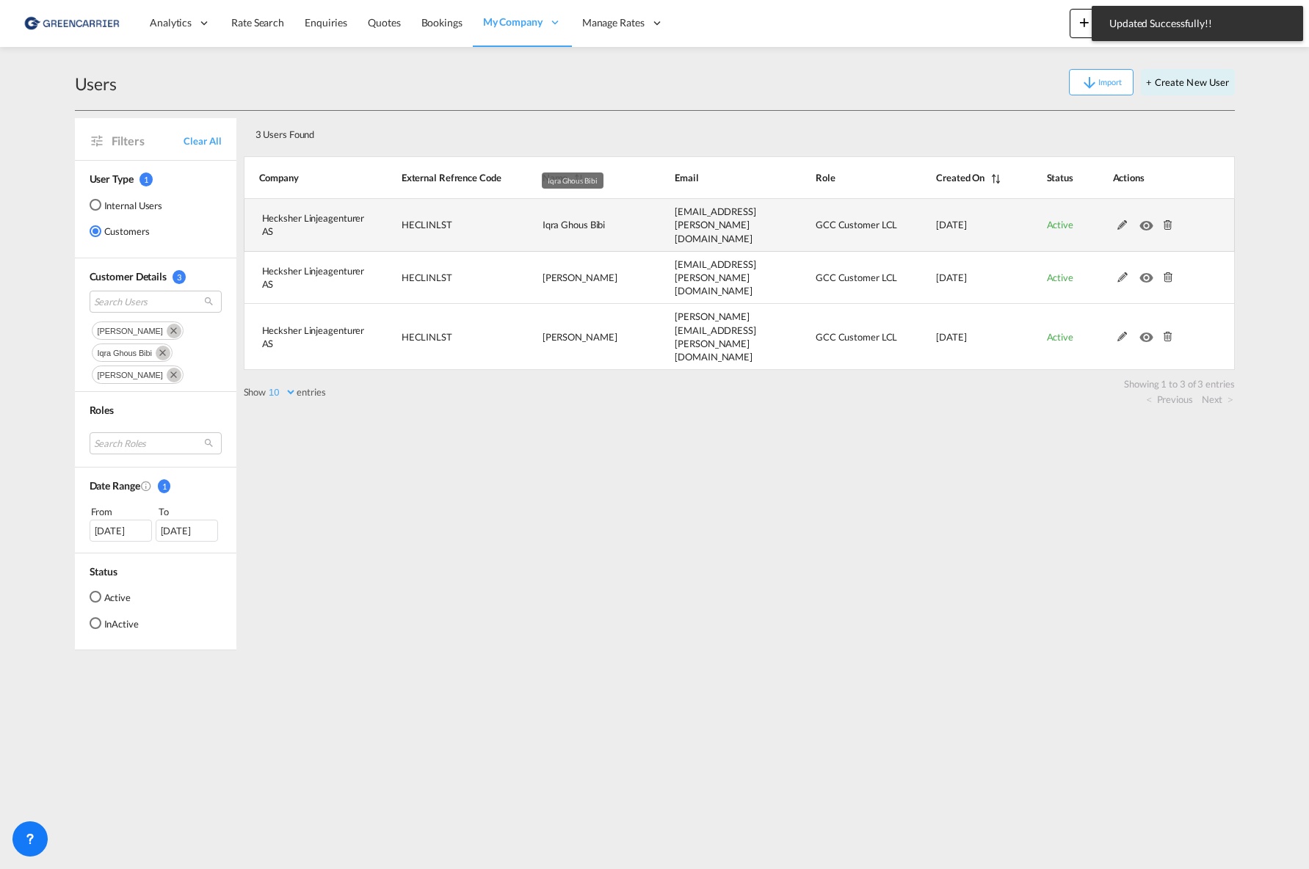
click at [606, 235] on td "Iqra Ghous Bibi" at bounding box center [572, 225] width 133 height 53
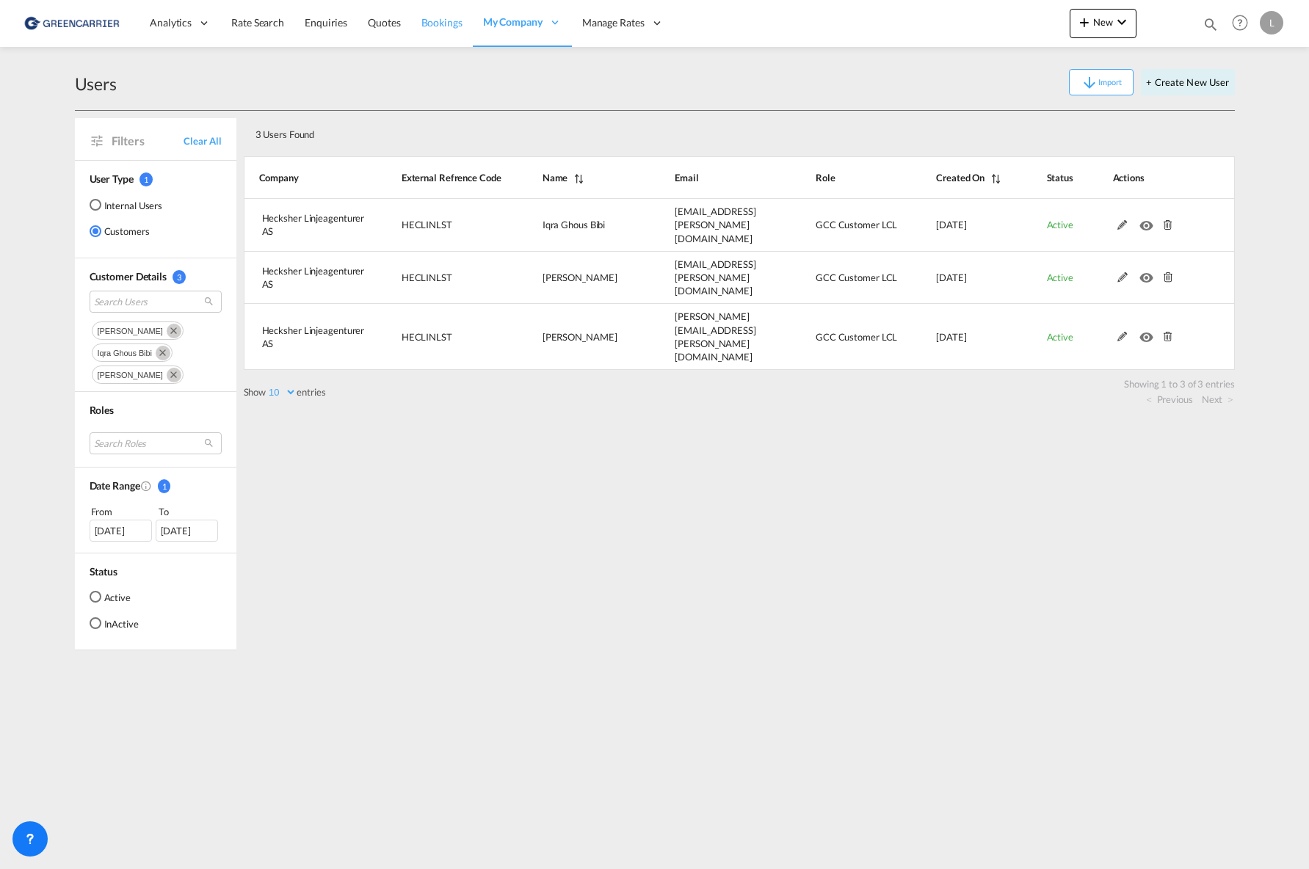
click at [424, 24] on span "Bookings" at bounding box center [441, 22] width 41 height 12
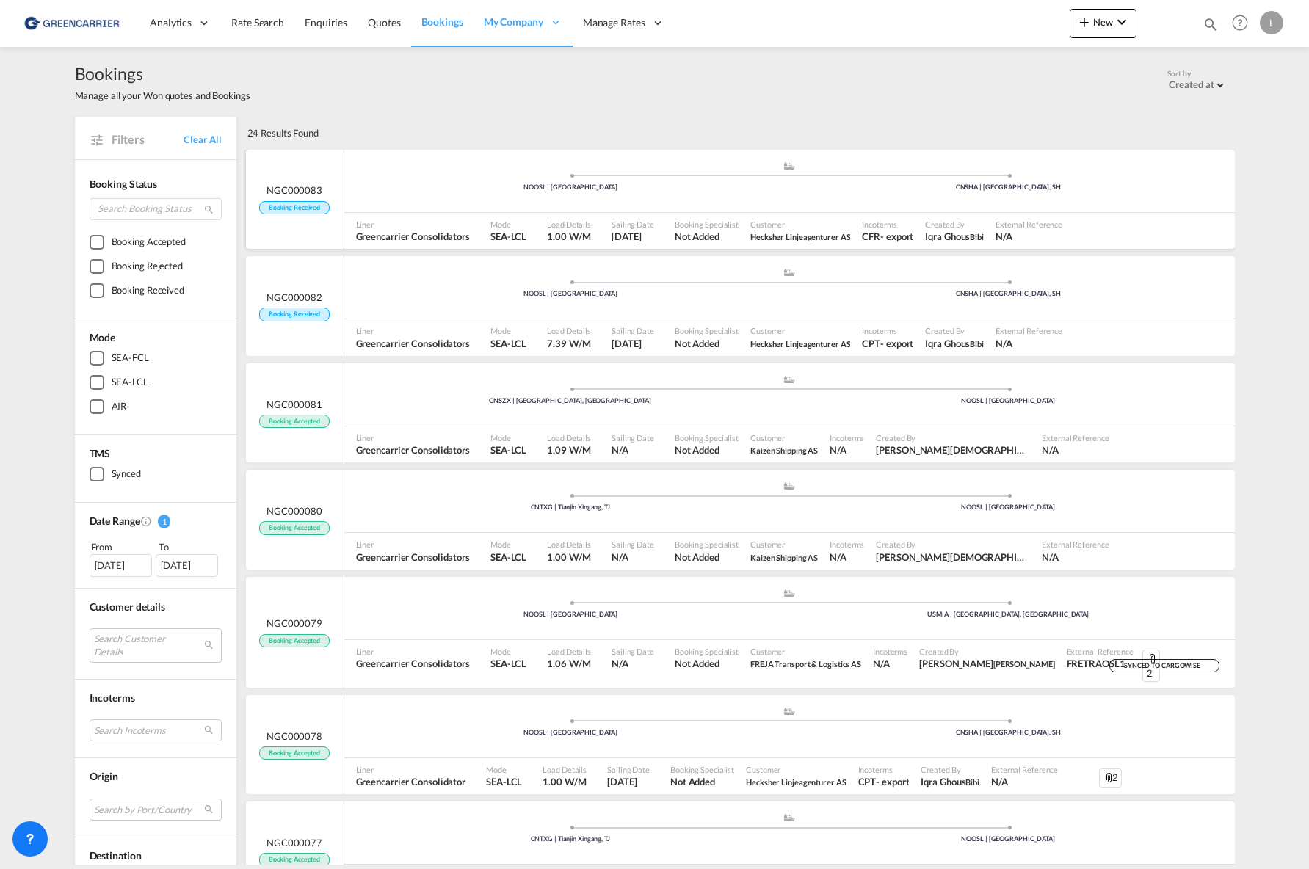
click at [1087, 222] on div at bounding box center [1148, 231] width 160 height 37
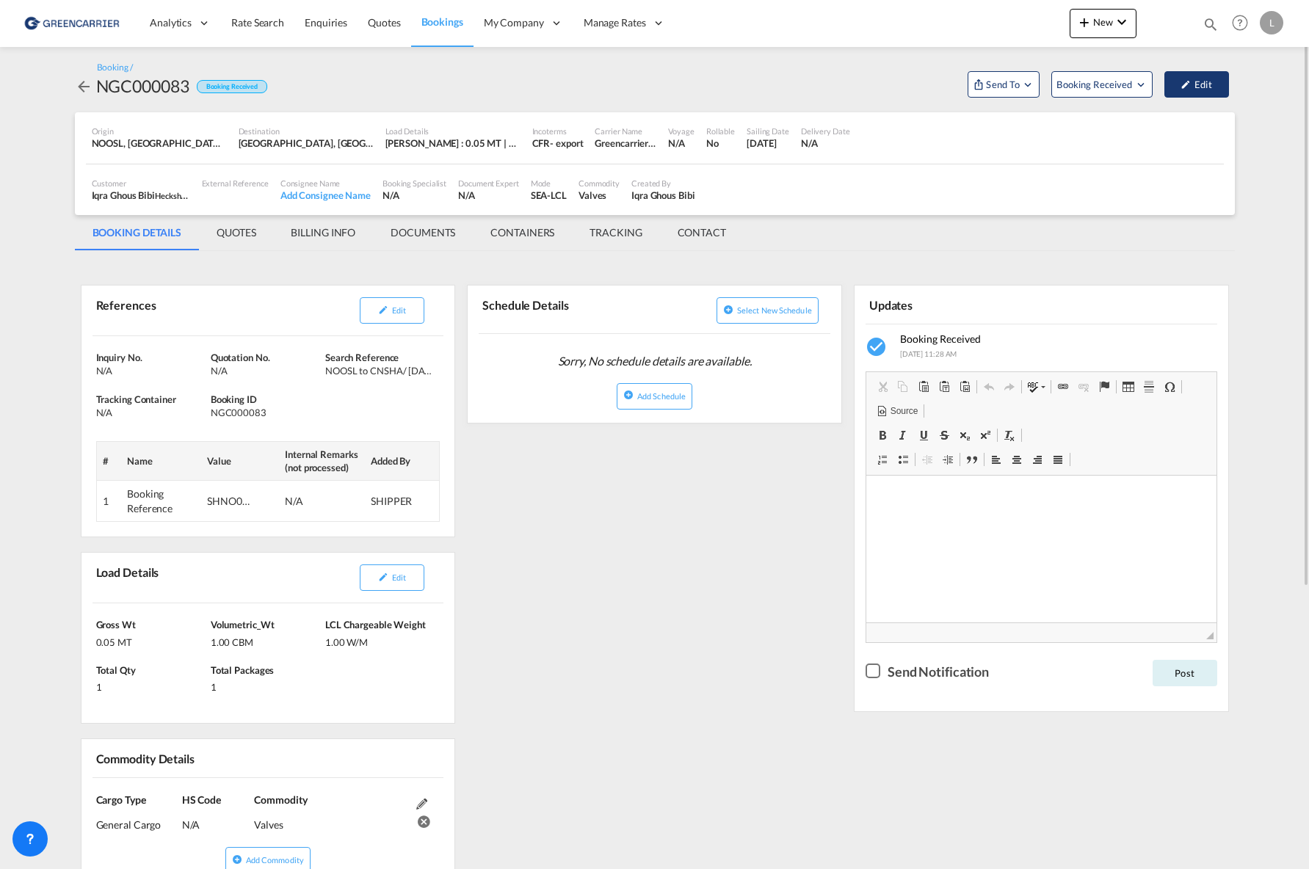
click at [1197, 82] on button "Edit" at bounding box center [1196, 84] width 65 height 26
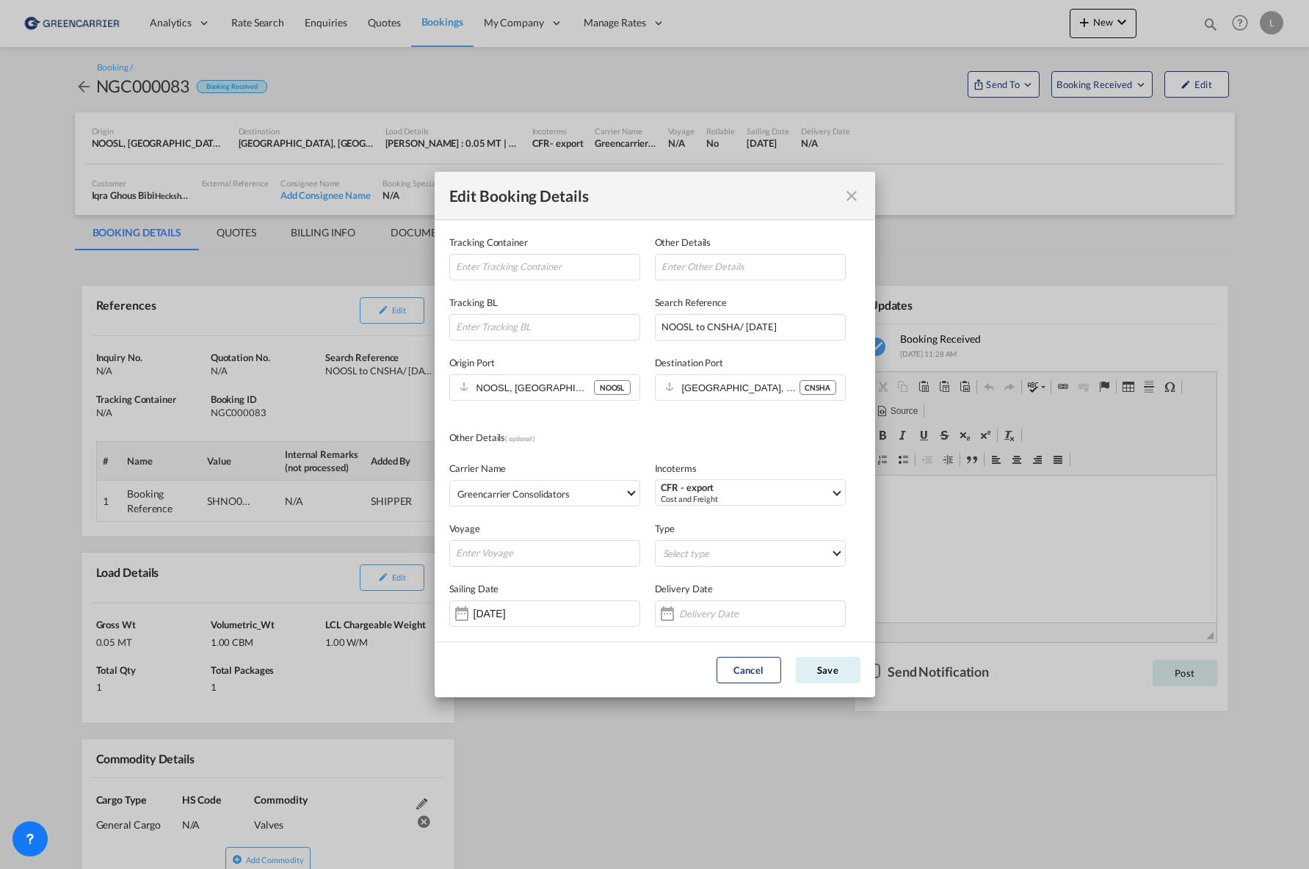
click at [848, 190] on md-icon "icon-close fg-AAA8AD mr-0 cursor" at bounding box center [852, 196] width 18 height 18
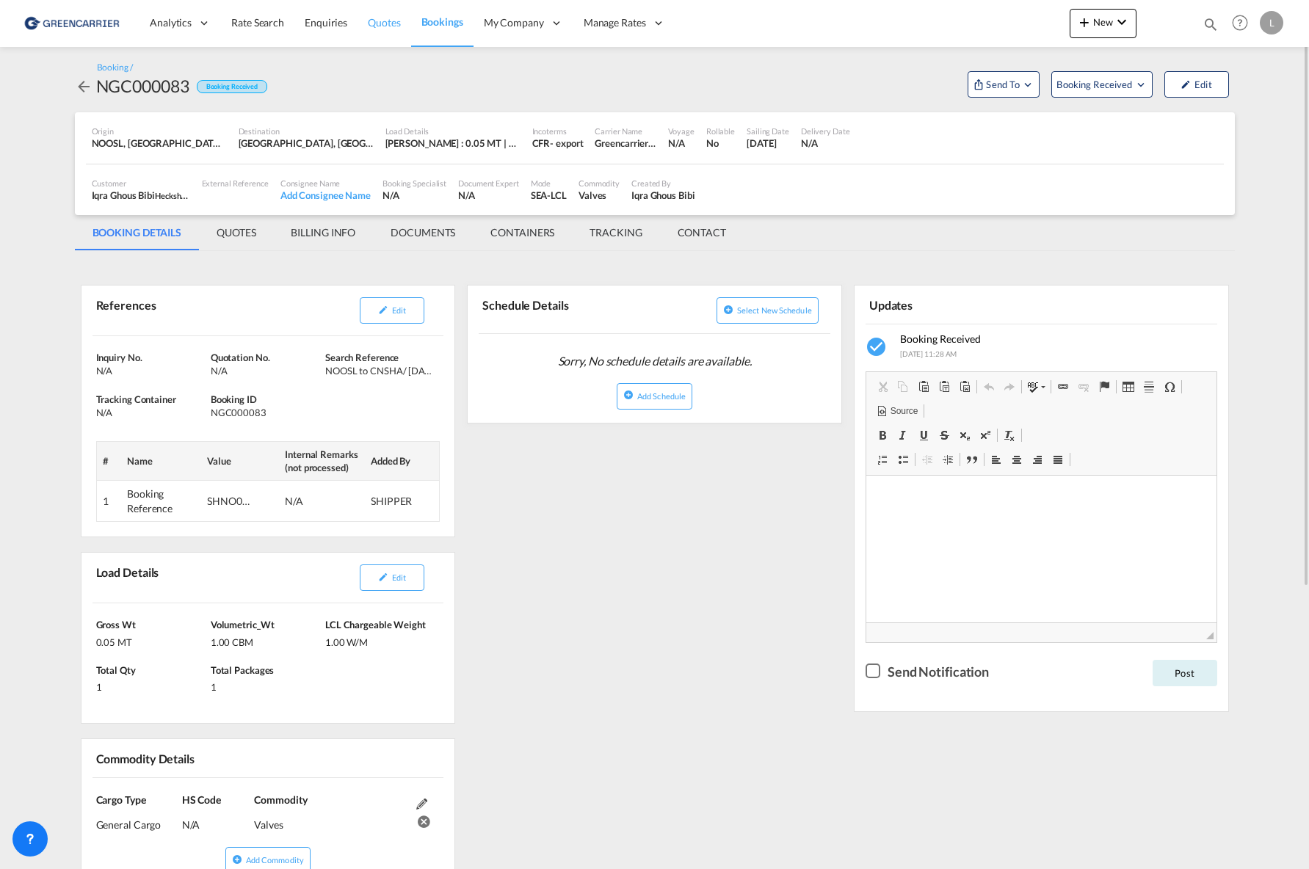
click at [369, 21] on span "Quotes" at bounding box center [384, 22] width 32 height 12
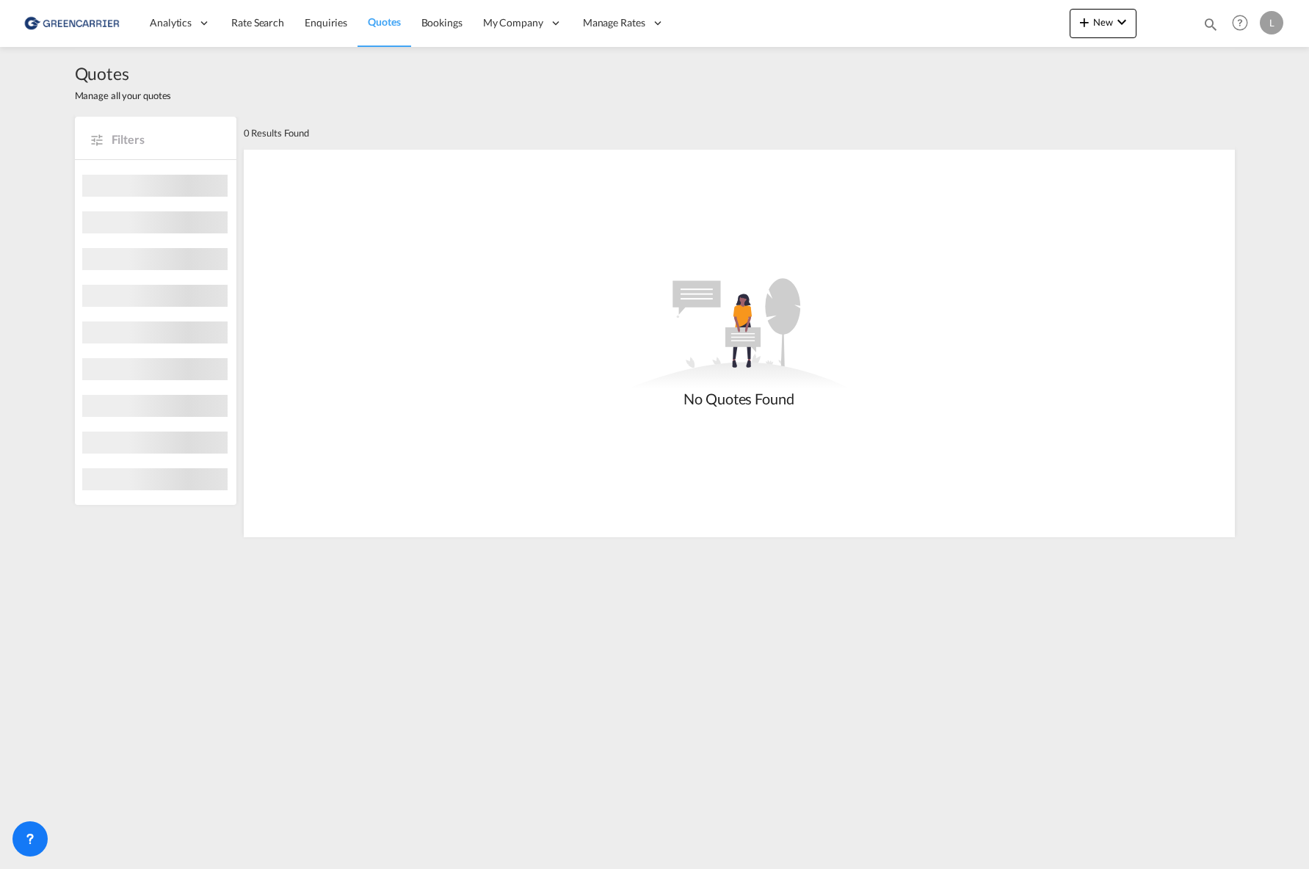
click at [260, 23] on span "Rate Search" at bounding box center [257, 22] width 53 height 12
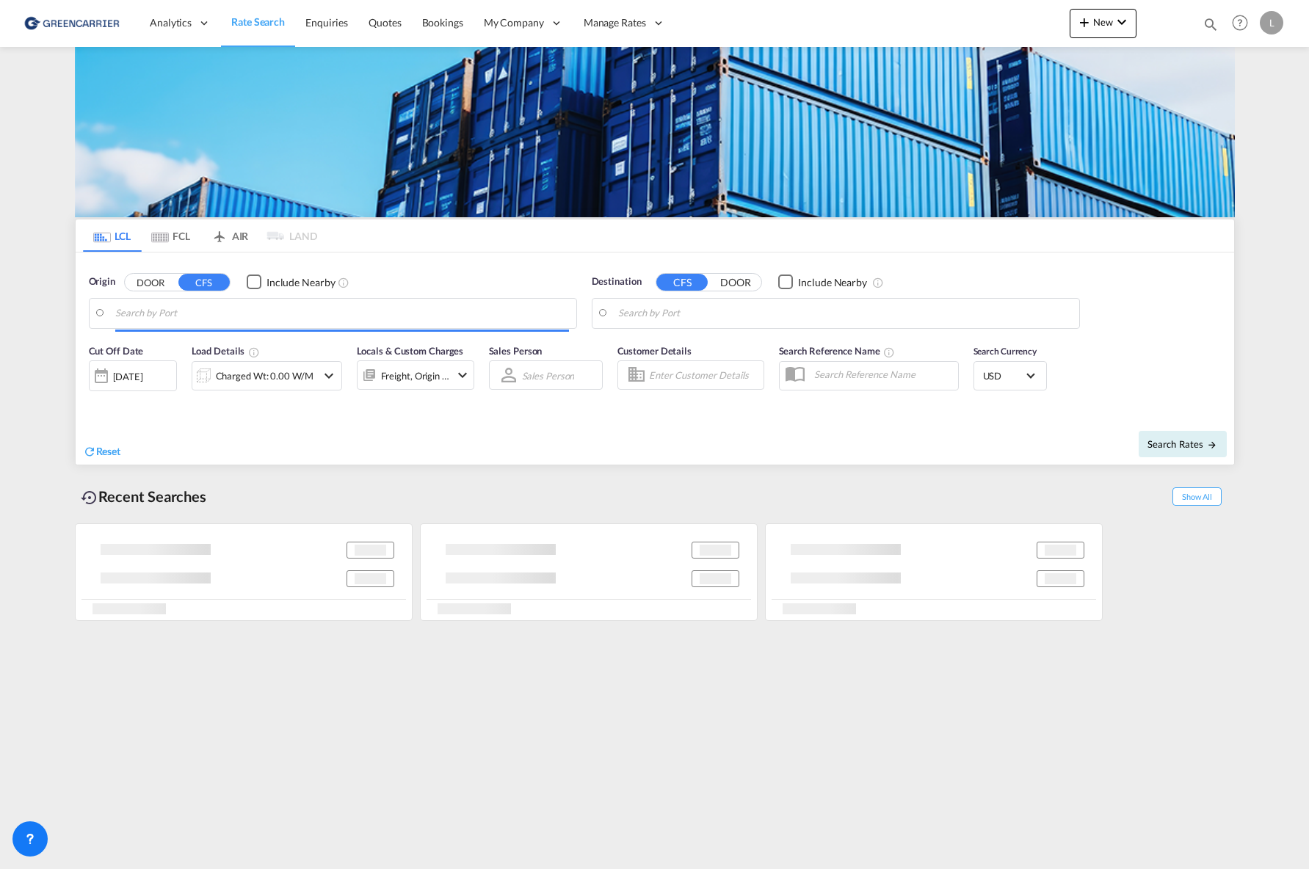
type input "[GEOGRAPHIC_DATA], NOOSL"
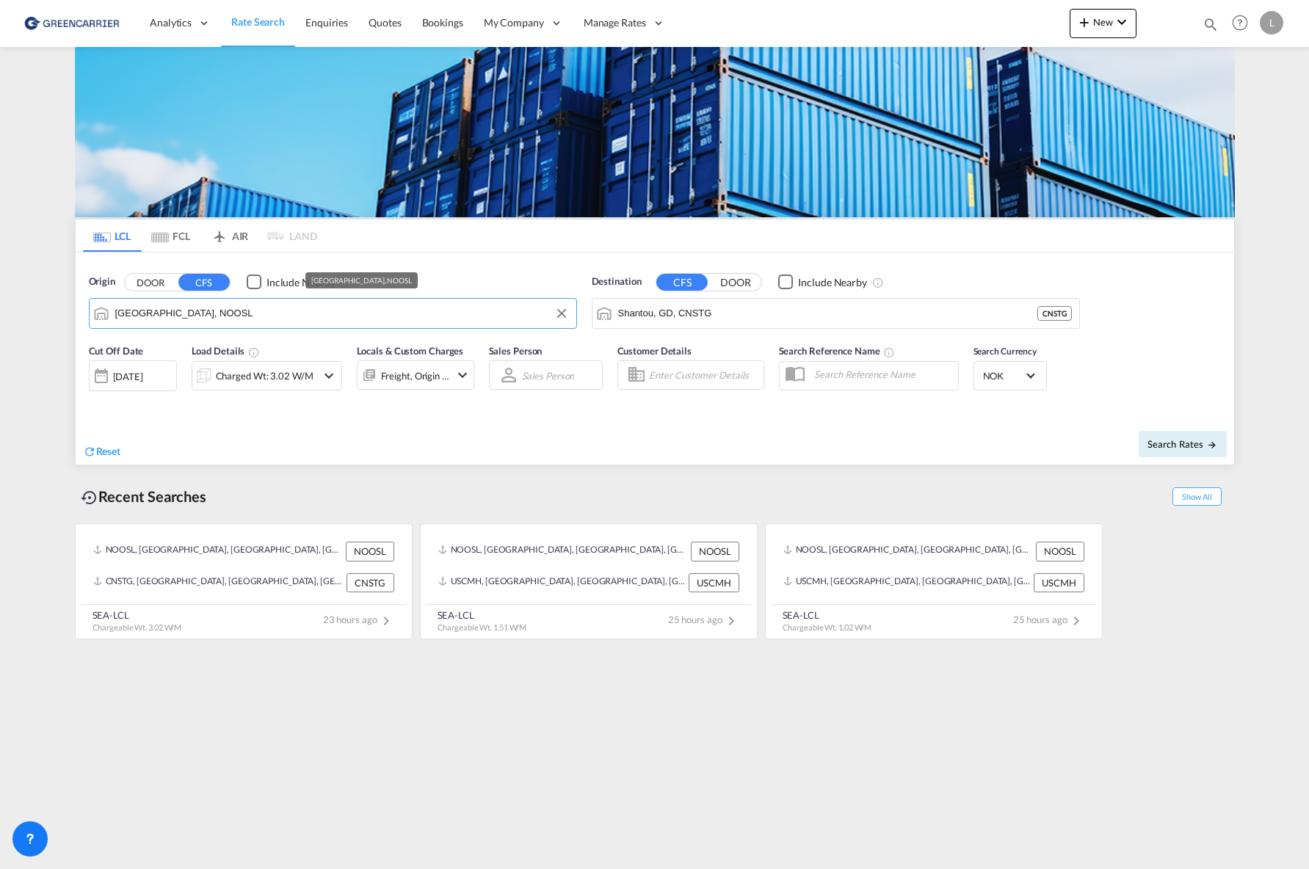
click at [248, 313] on input "[GEOGRAPHIC_DATA], NOOSL" at bounding box center [342, 313] width 454 height 22
click at [723, 320] on input "Shantou, GD, CNSTG" at bounding box center [845, 313] width 454 height 22
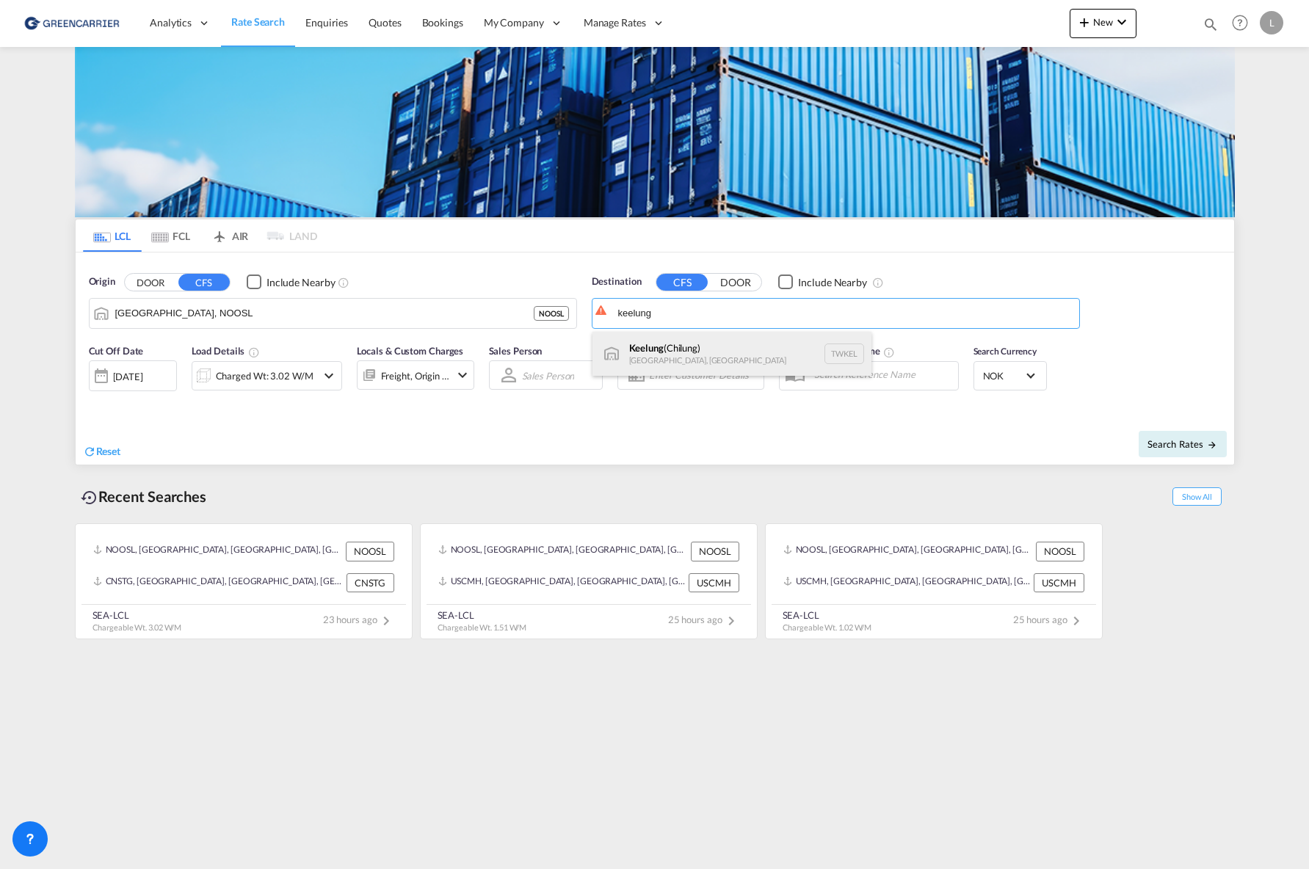
click at [689, 349] on div "Keelung ([GEOGRAPHIC_DATA]) [GEOGRAPHIC_DATA], [GEOGRAPHIC_DATA] TWKEL" at bounding box center [731, 354] width 279 height 44
type input "Keelung (Chilung), TWKEL"
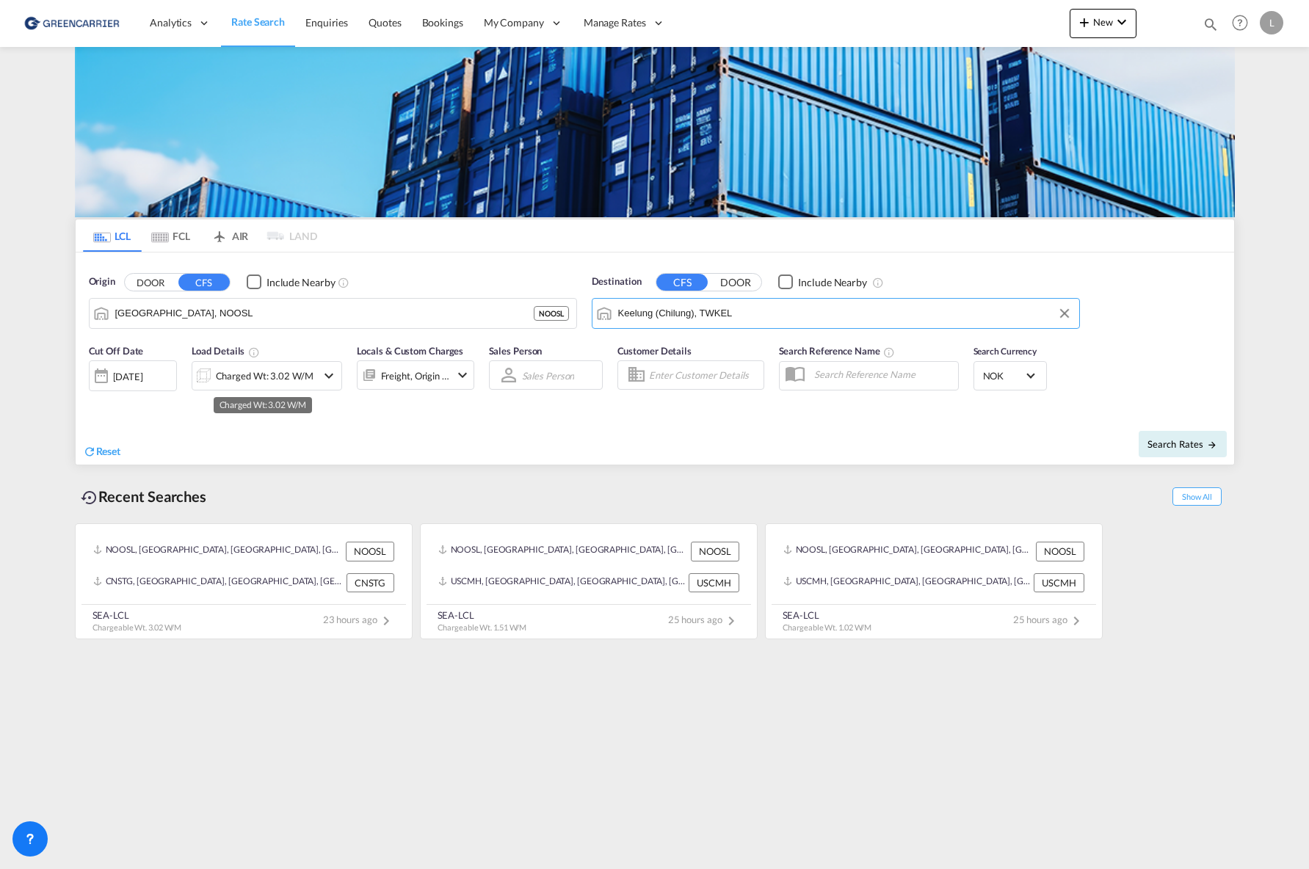
click at [237, 366] on div "Charged Wt: 3.02 W/M" at bounding box center [265, 376] width 98 height 21
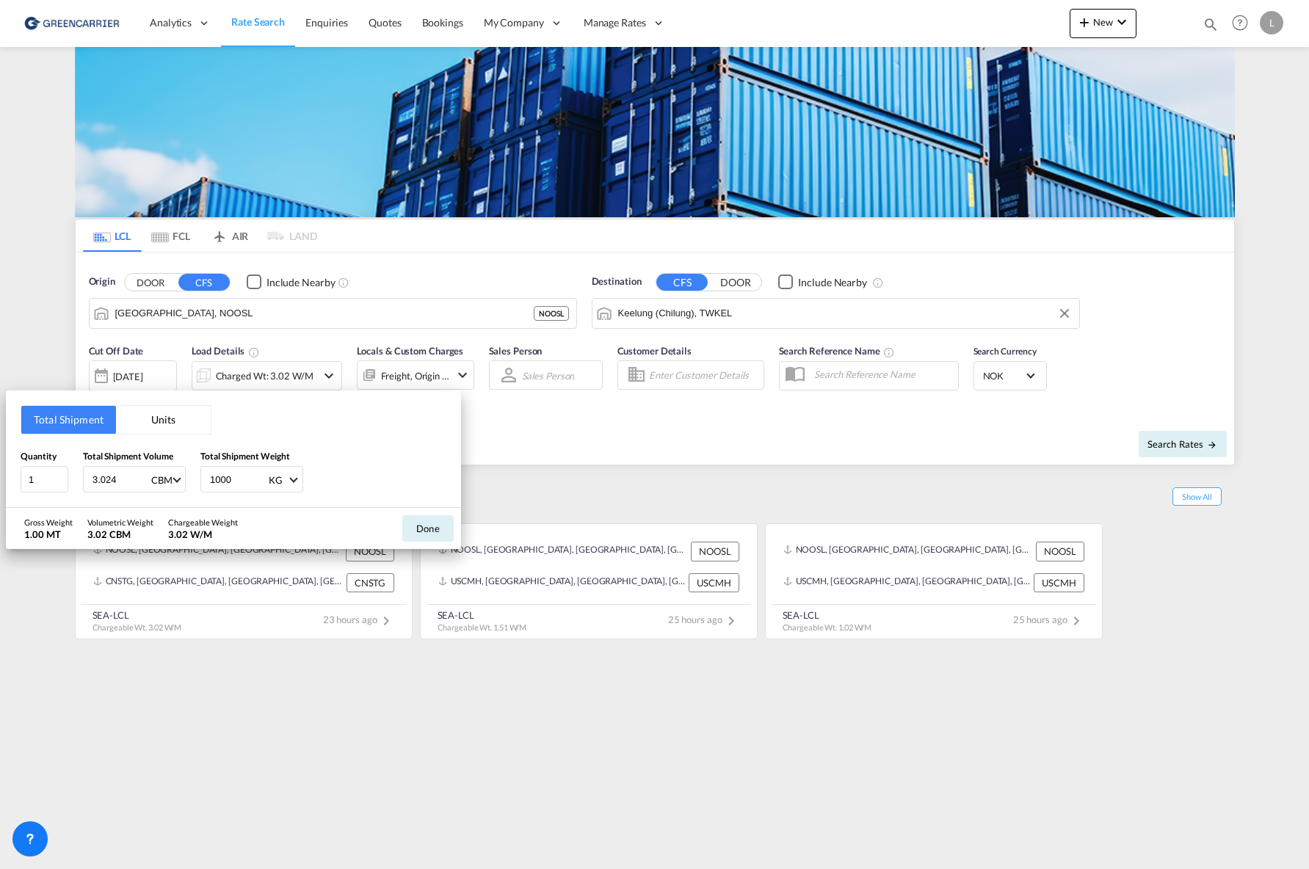
drag, startPoint x: 123, startPoint y: 478, endPoint x: 20, endPoint y: 478, distance: 103.5
click at [20, 478] on div "Total Shipment Units Quantity 1 Total Shipment Volume 3.024 CBM CBM CFT Total S…" at bounding box center [233, 449] width 455 height 117
type input "8.94"
click at [412, 522] on button "Done" at bounding box center [427, 528] width 51 height 26
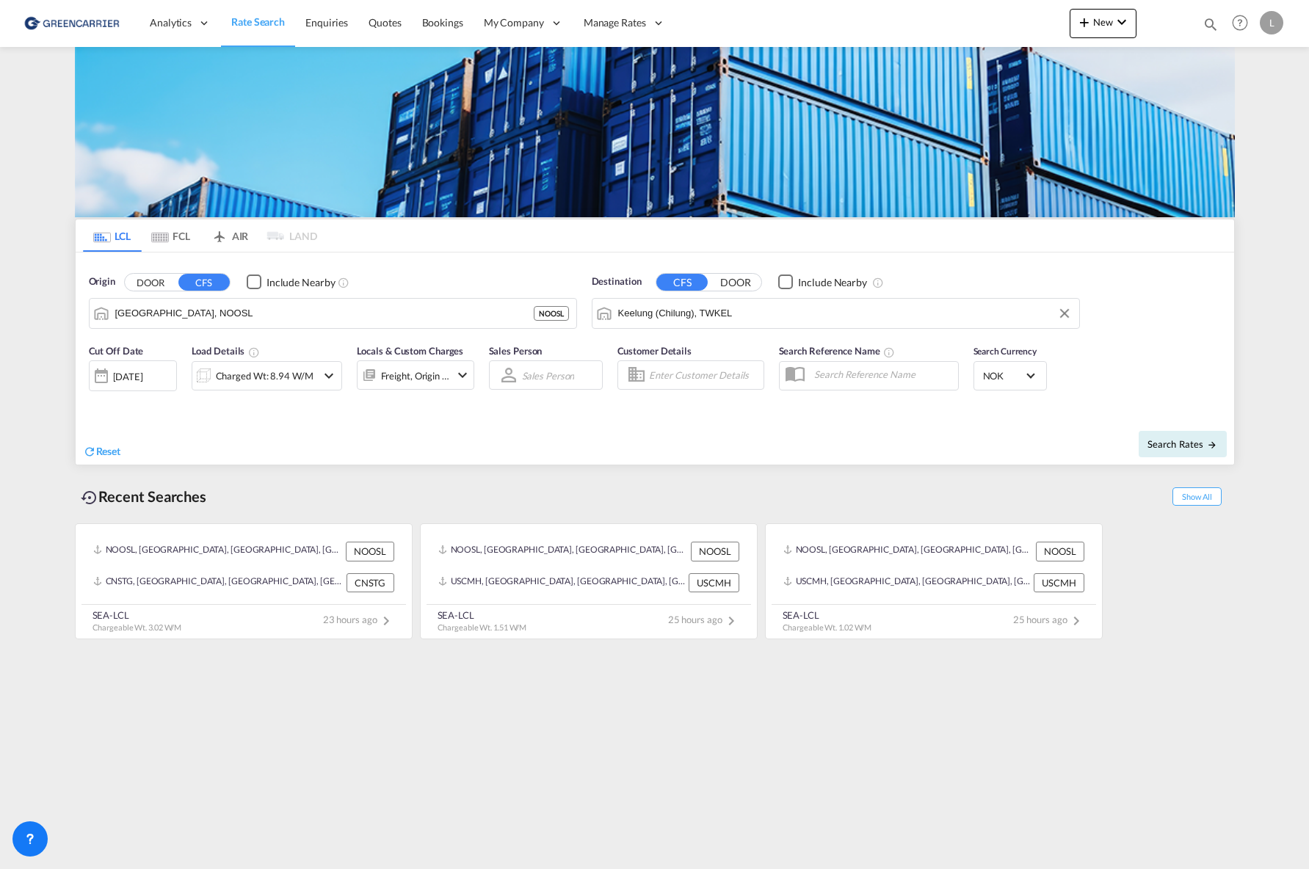
click at [1165, 425] on div "Search Rates" at bounding box center [947, 444] width 576 height 42
click at [1172, 439] on span "Search Rates" at bounding box center [1183, 444] width 70 height 12
type input "NOOSL to TWKEL / [DATE]"
